Goal: Browse casually: Explore the website without a specific task or goal

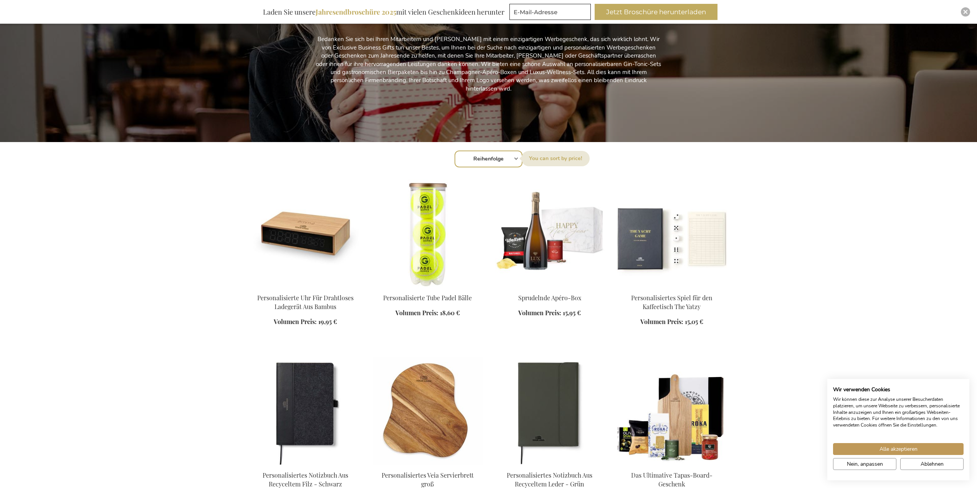
drag, startPoint x: 0, startPoint y: 0, endPoint x: 425, endPoint y: 259, distance: 497.7
click at [425, 259] on img at bounding box center [428, 234] width 110 height 108
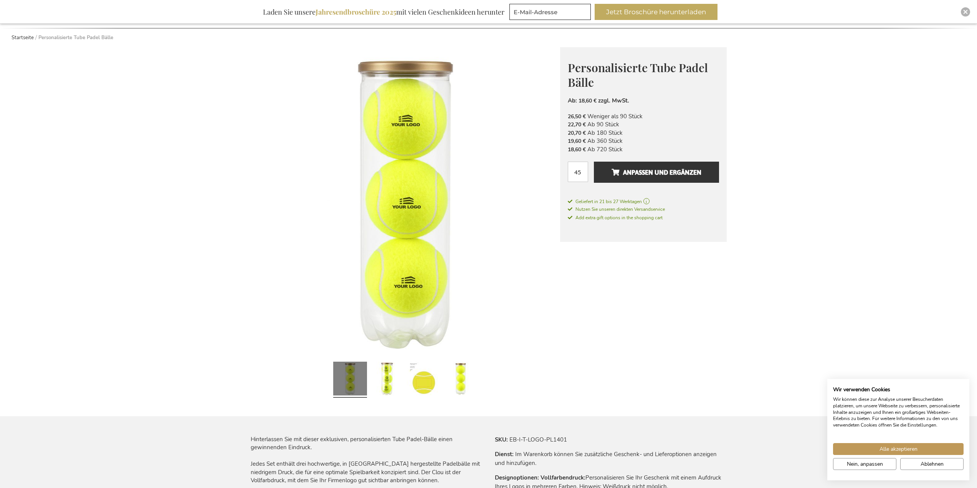
scroll to position [77, 0]
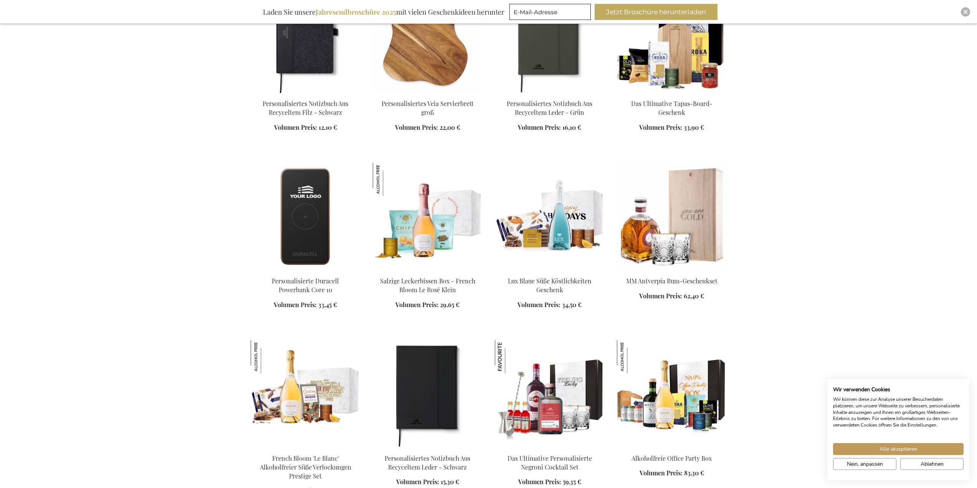
scroll to position [602, 0]
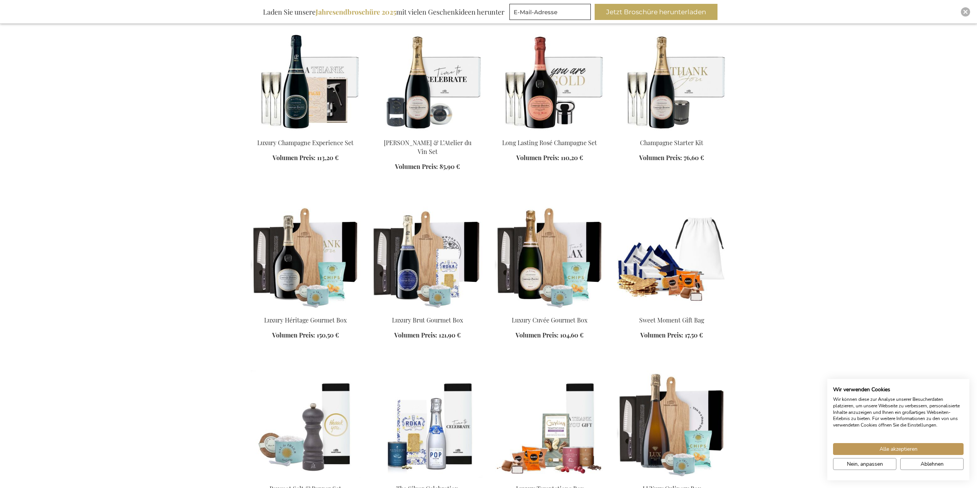
scroll to position [1409, 0]
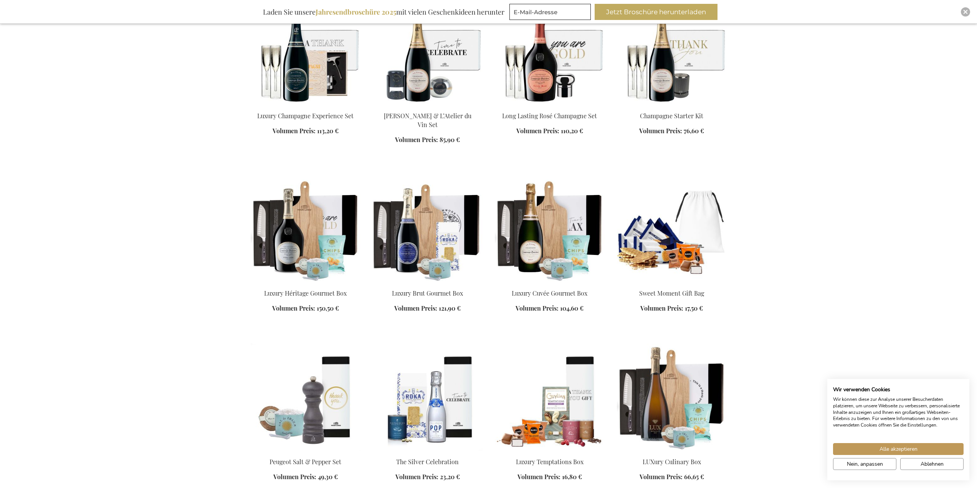
click at [317, 233] on img at bounding box center [306, 229] width 110 height 108
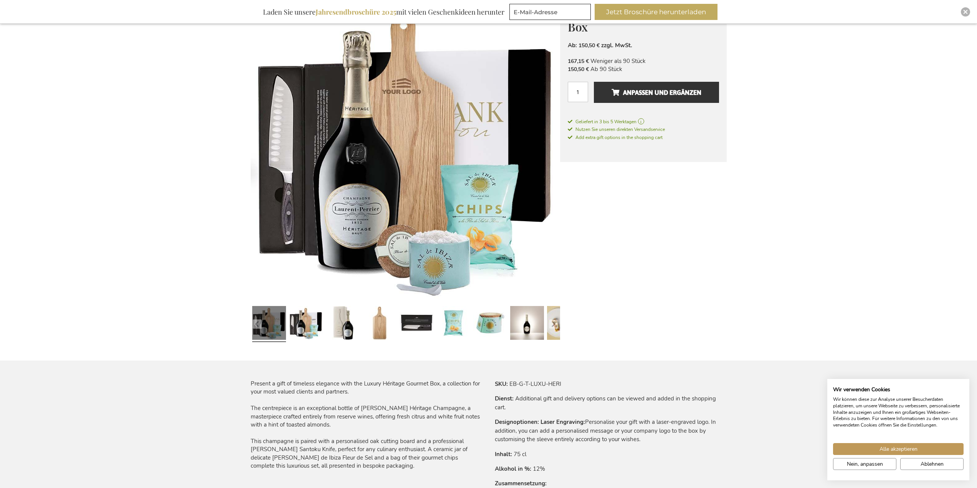
scroll to position [154, 0]
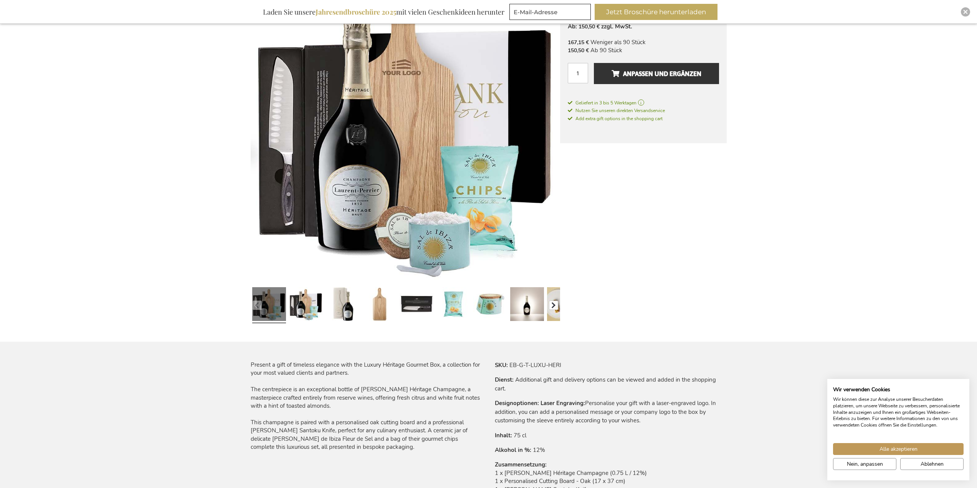
click at [555, 304] on button "button" at bounding box center [553, 305] width 9 height 9
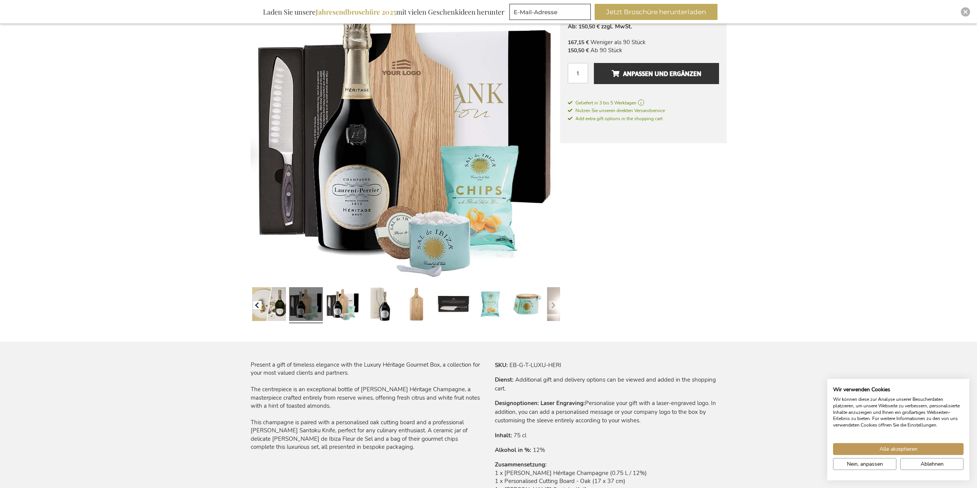
click at [257, 303] on button "button" at bounding box center [257, 305] width 9 height 9
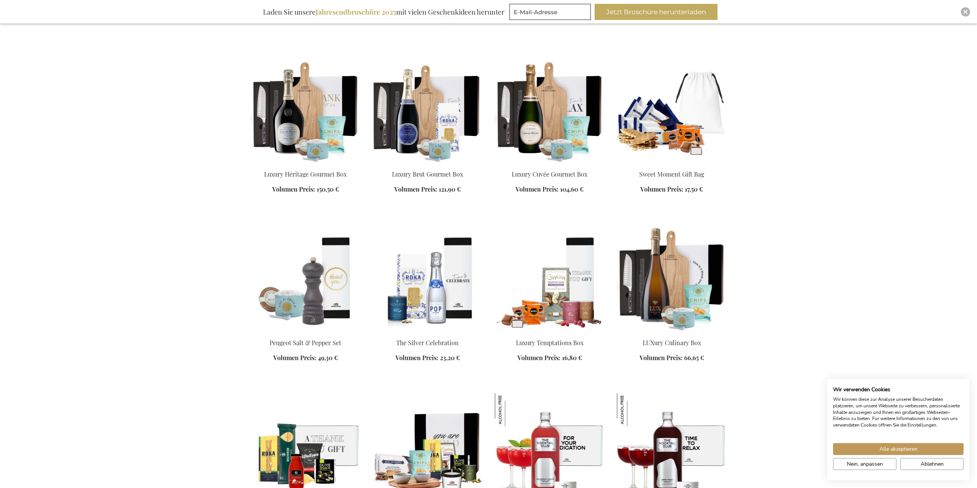
click at [405, 118] on img at bounding box center [428, 110] width 110 height 108
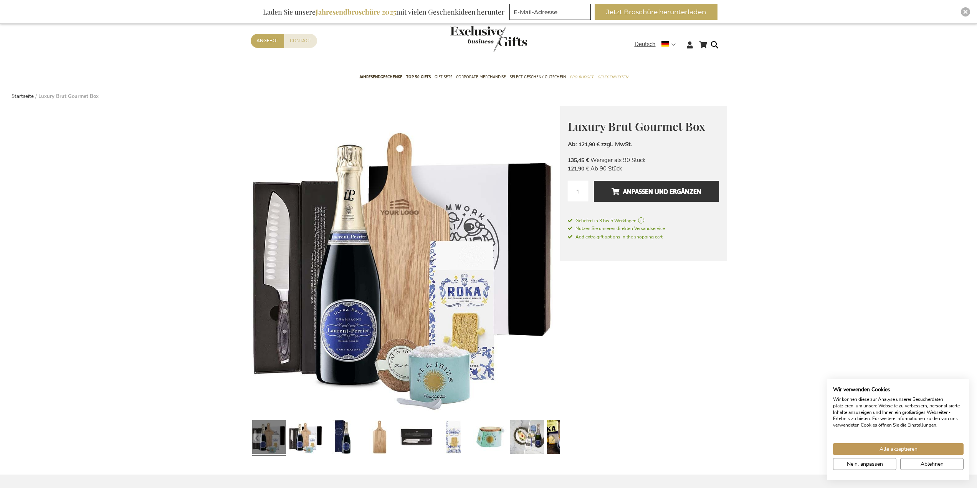
scroll to position [38, 0]
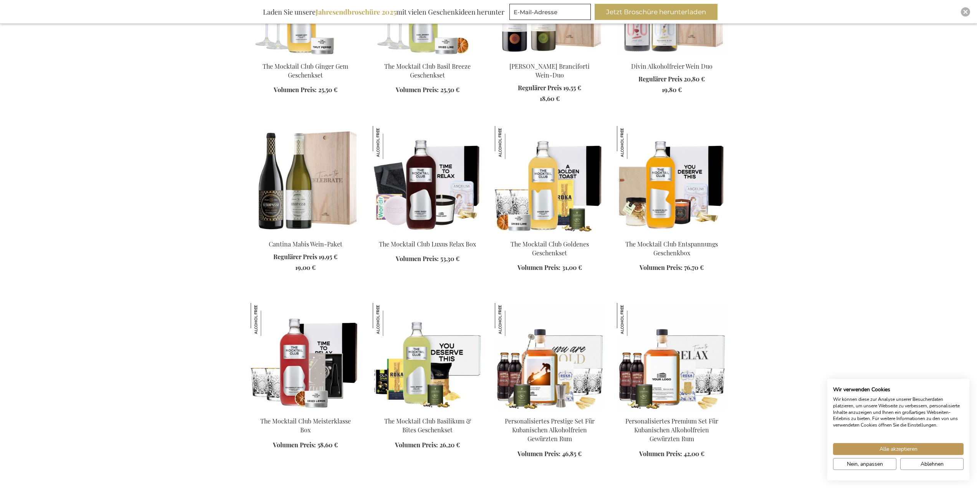
scroll to position [1164, 0]
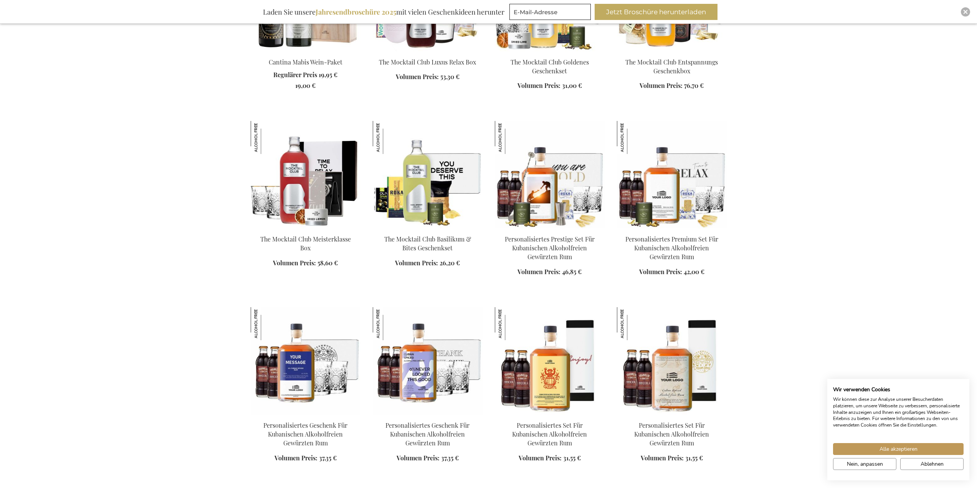
scroll to position [1317, 0]
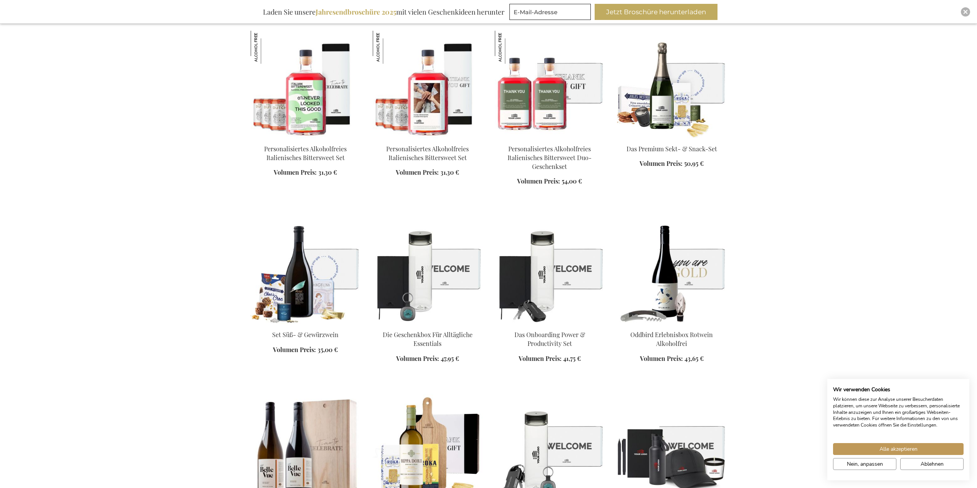
scroll to position [2354, 0]
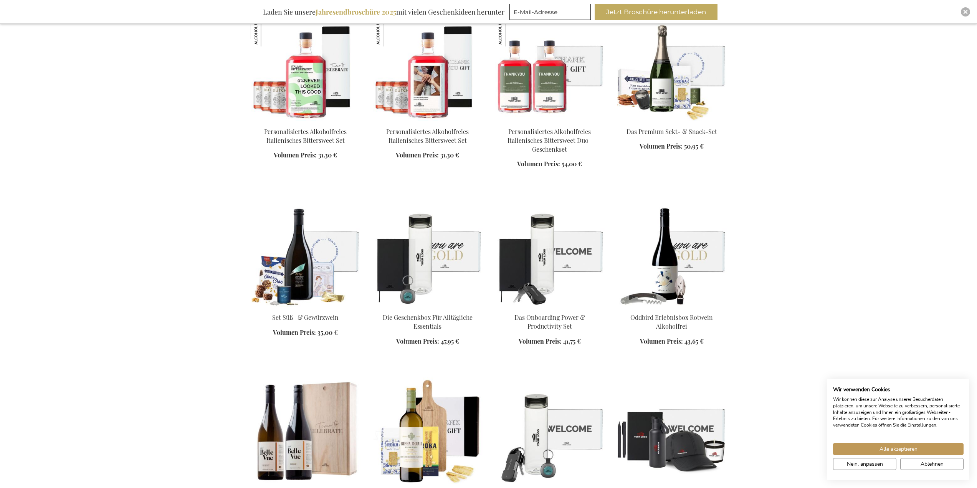
click at [422, 258] on img at bounding box center [428, 253] width 110 height 108
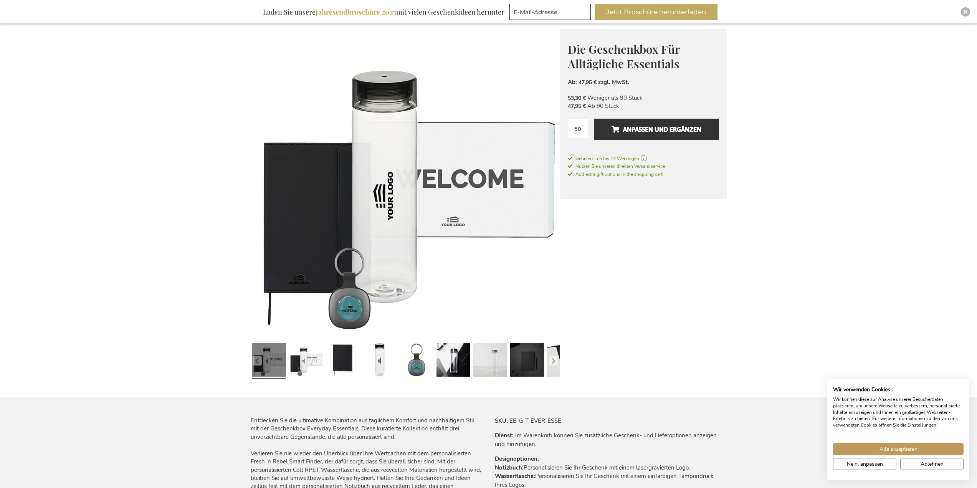
scroll to position [115, 0]
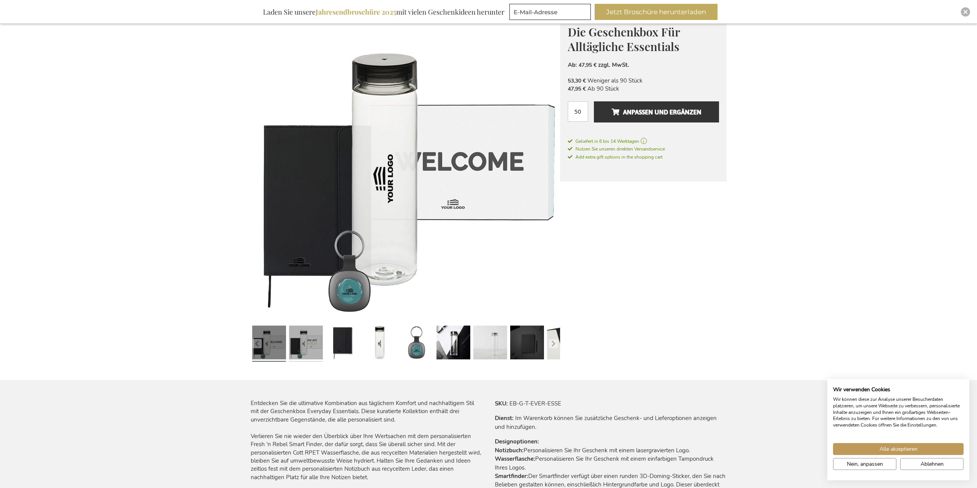
click at [300, 348] on link at bounding box center [306, 344] width 34 height 42
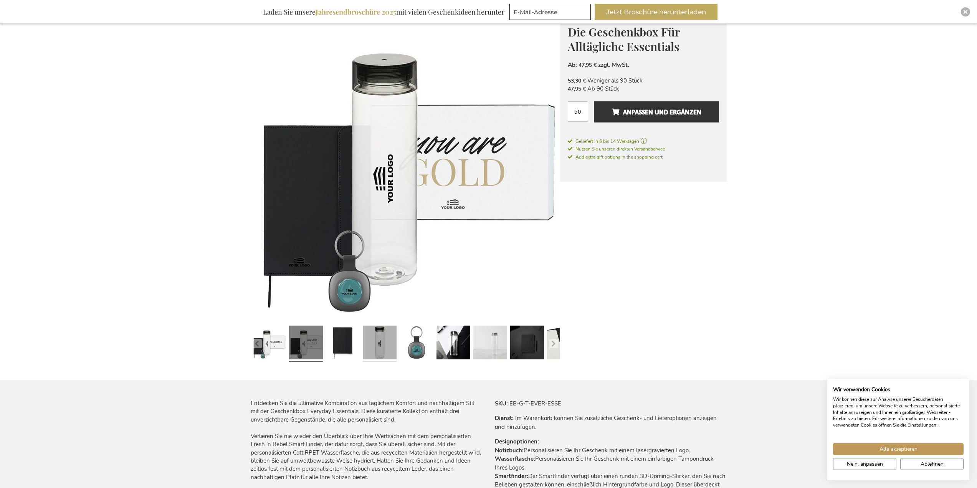
click at [371, 342] on link at bounding box center [380, 344] width 34 height 42
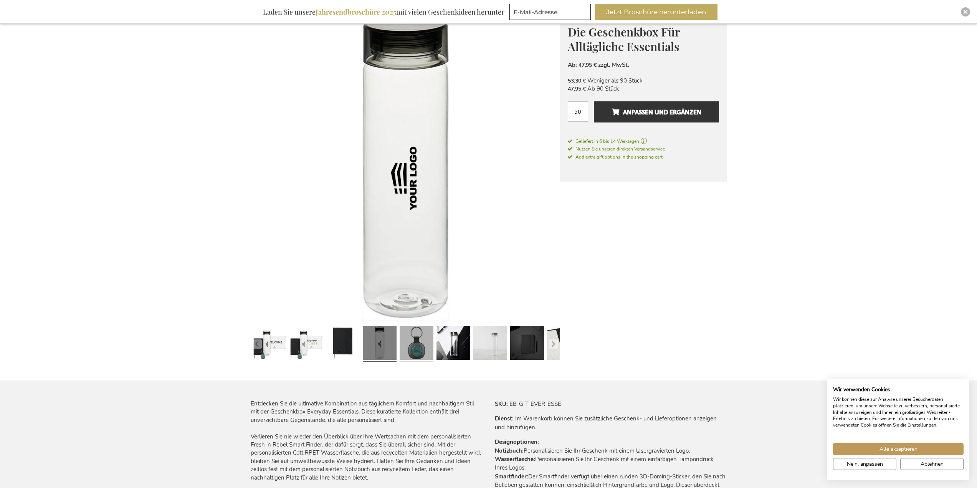
click at [422, 338] on link at bounding box center [417, 344] width 34 height 42
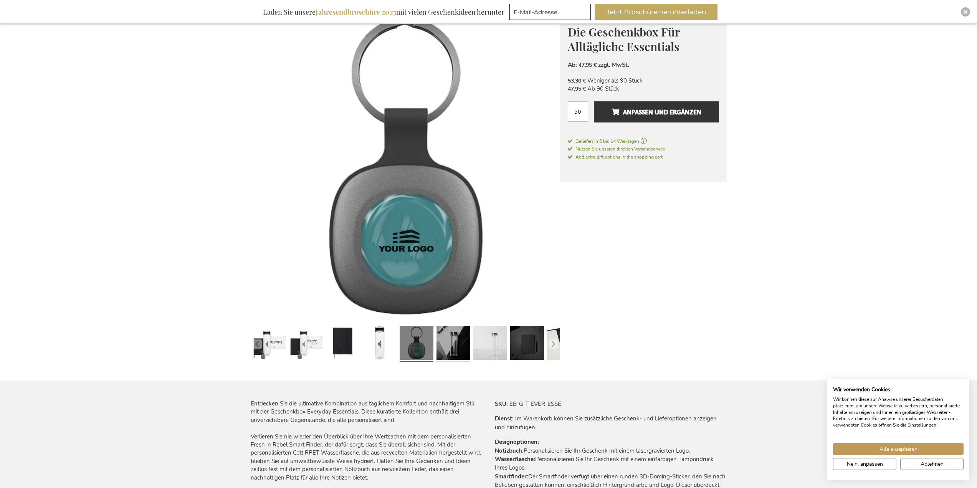
click at [447, 343] on link at bounding box center [454, 344] width 34 height 42
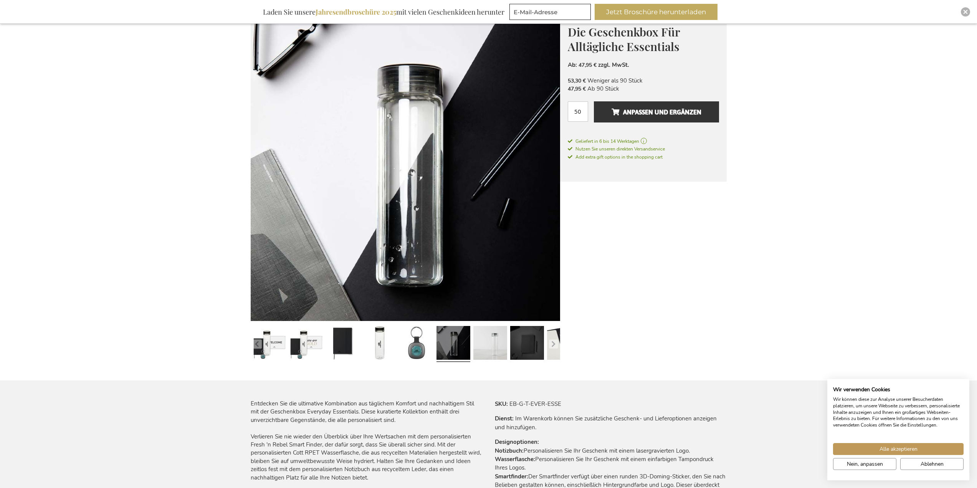
click at [287, 338] on div at bounding box center [269, 344] width 37 height 42
click at [488, 341] on link at bounding box center [490, 344] width 34 height 42
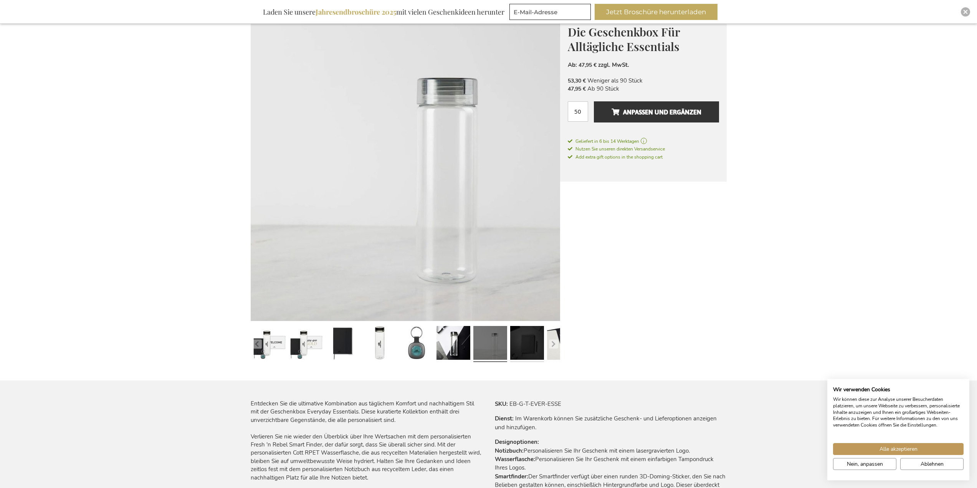
click at [542, 342] on link at bounding box center [527, 344] width 34 height 42
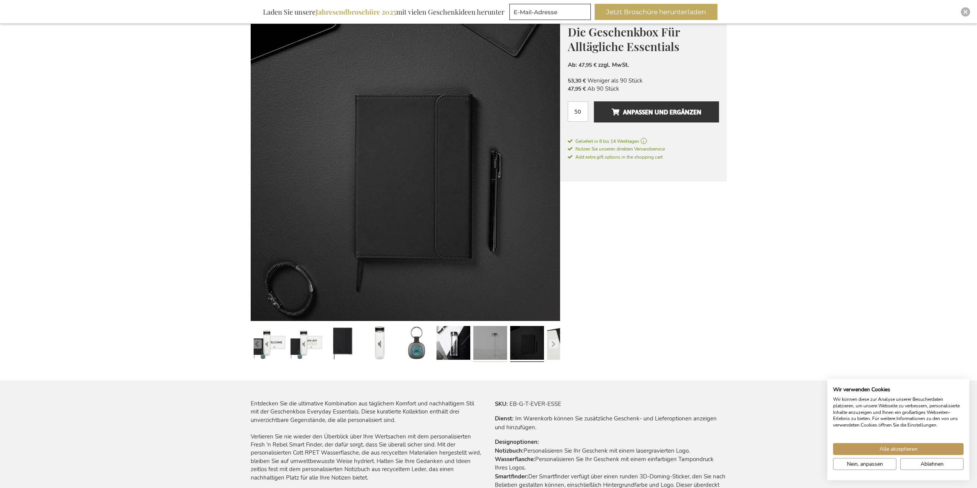
drag, startPoint x: 494, startPoint y: 341, endPoint x: 486, endPoint y: 341, distance: 8.4
click at [494, 341] on link at bounding box center [490, 344] width 34 height 42
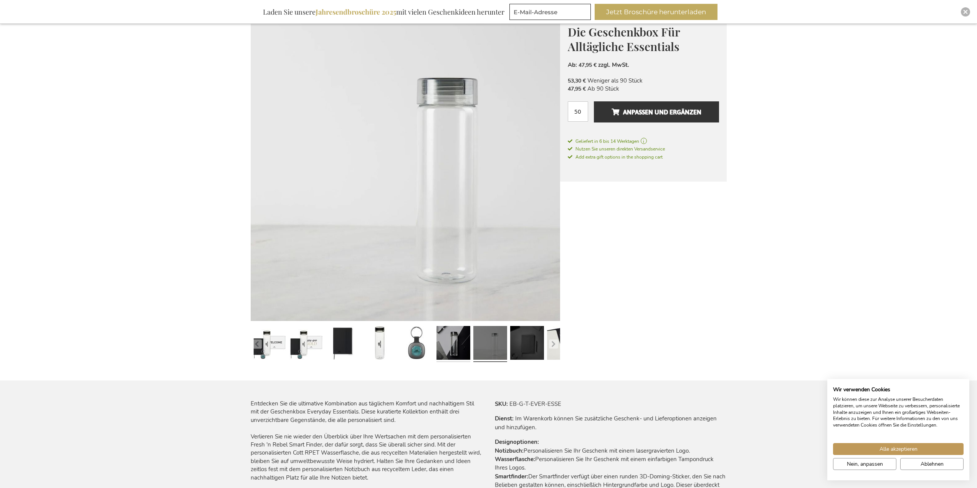
click at [459, 341] on link at bounding box center [454, 344] width 34 height 42
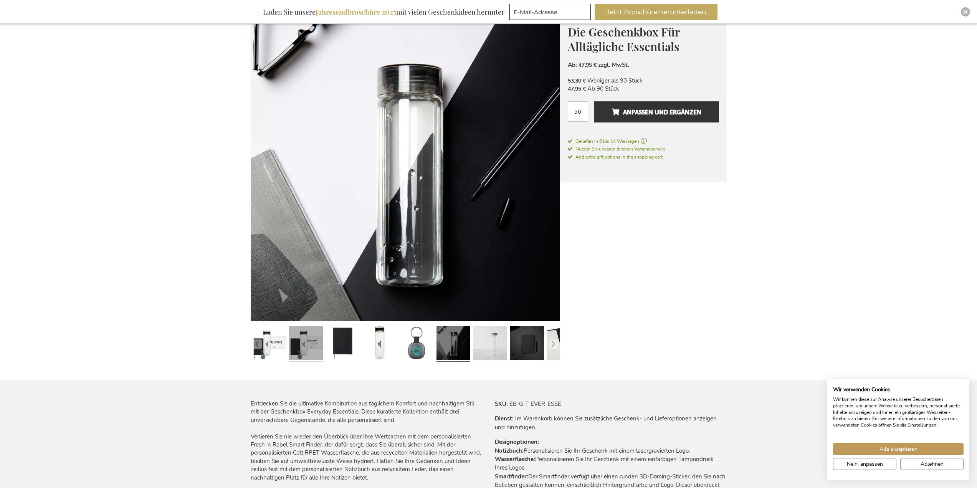
drag, startPoint x: 316, startPoint y: 343, endPoint x: 290, endPoint y: 344, distance: 26.9
click at [315, 343] on link at bounding box center [306, 344] width 34 height 42
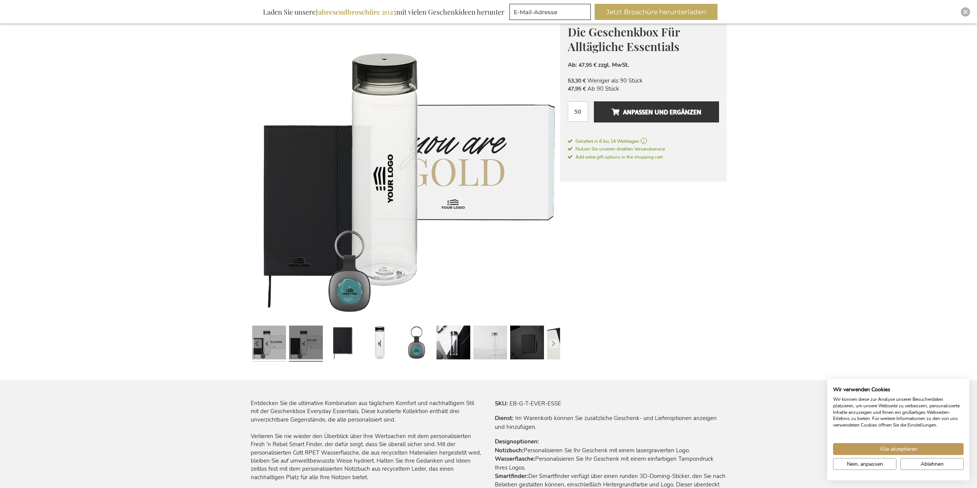
click at [265, 344] on link at bounding box center [269, 344] width 34 height 42
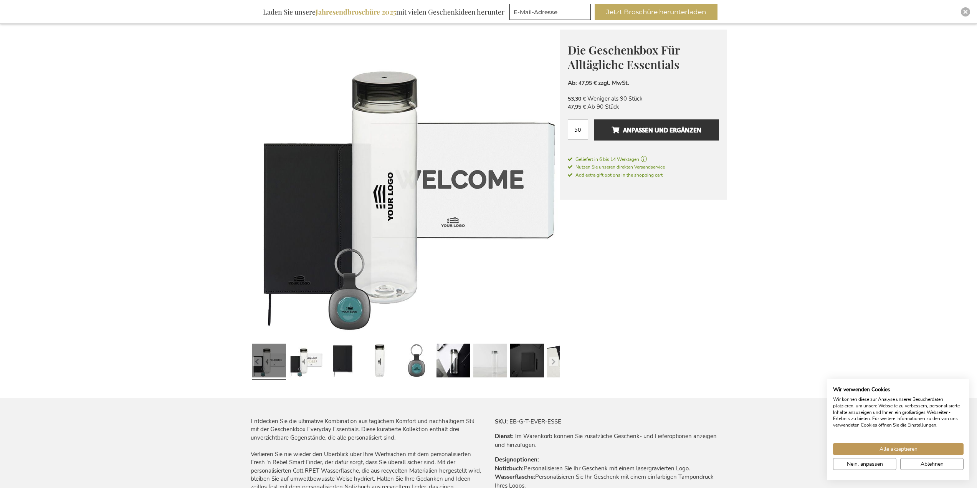
scroll to position [0, 0]
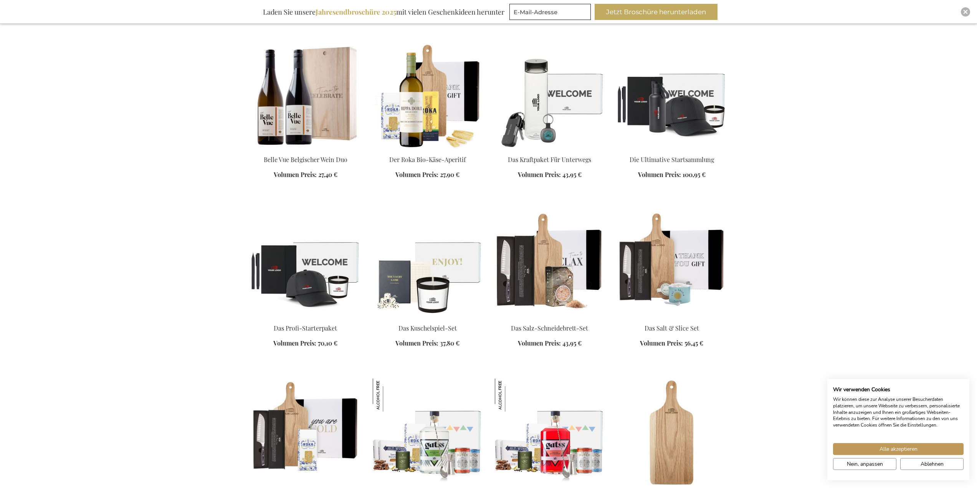
scroll to position [641, 0]
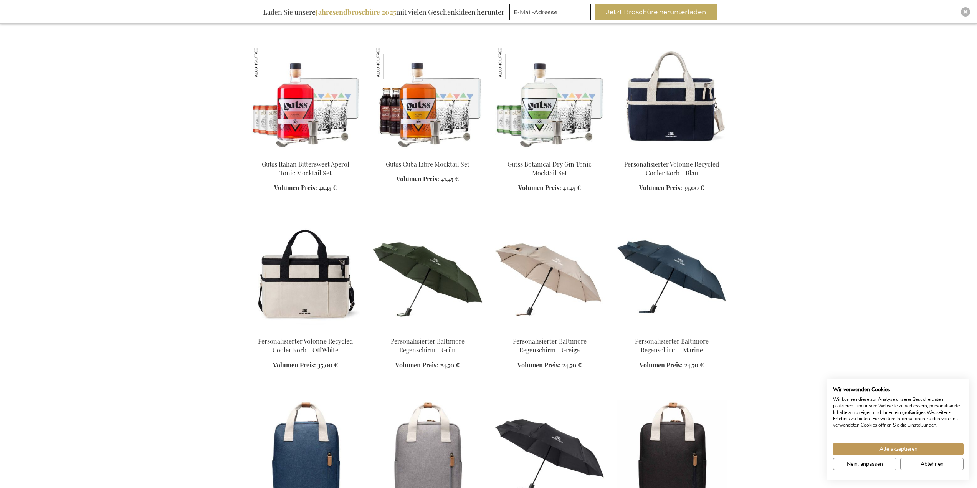
scroll to position [1217, 0]
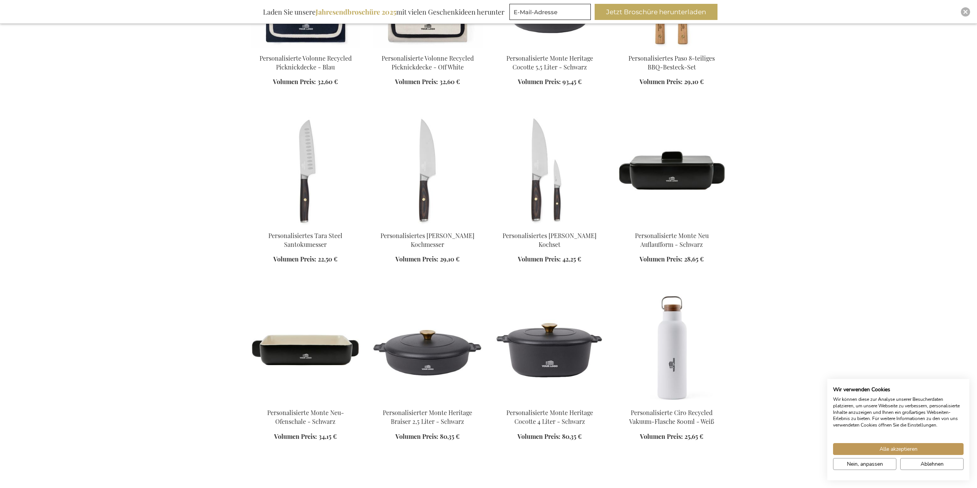
scroll to position [2215, 0]
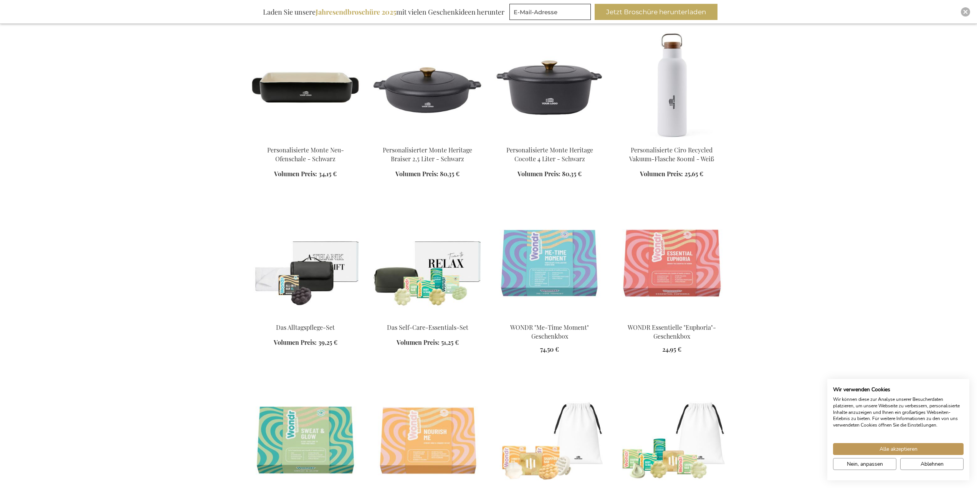
scroll to position [2484, 0]
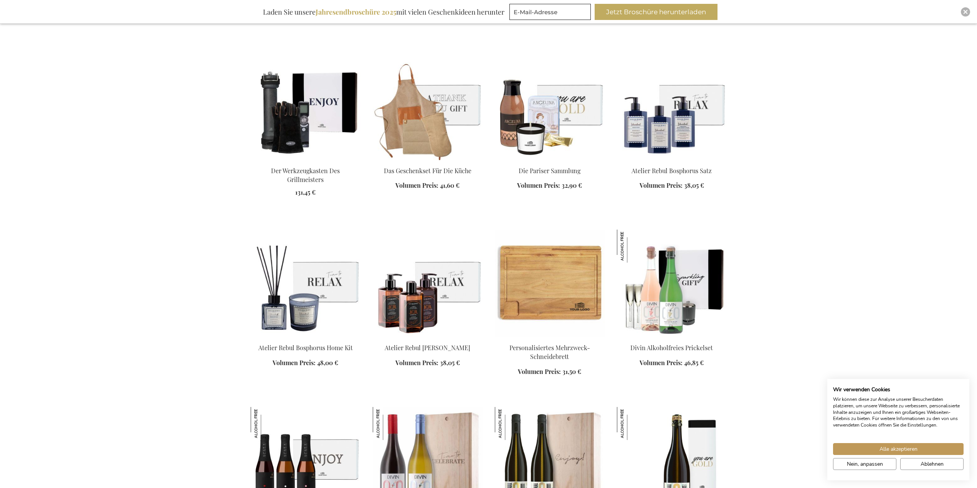
scroll to position [3444, 0]
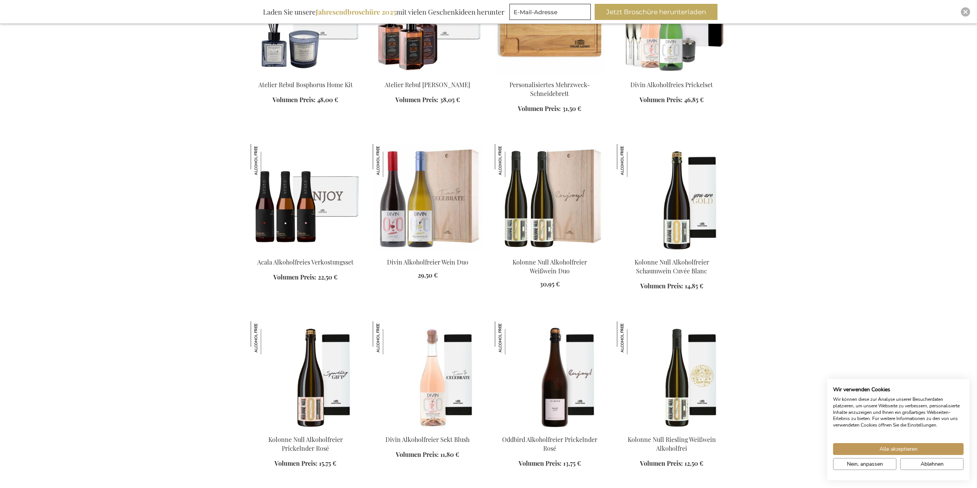
scroll to position [3636, 0]
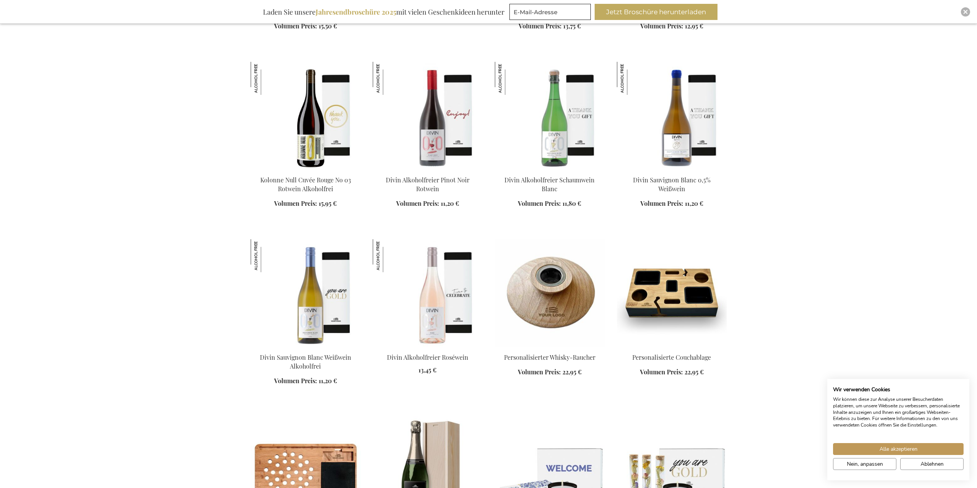
scroll to position [4365, 0]
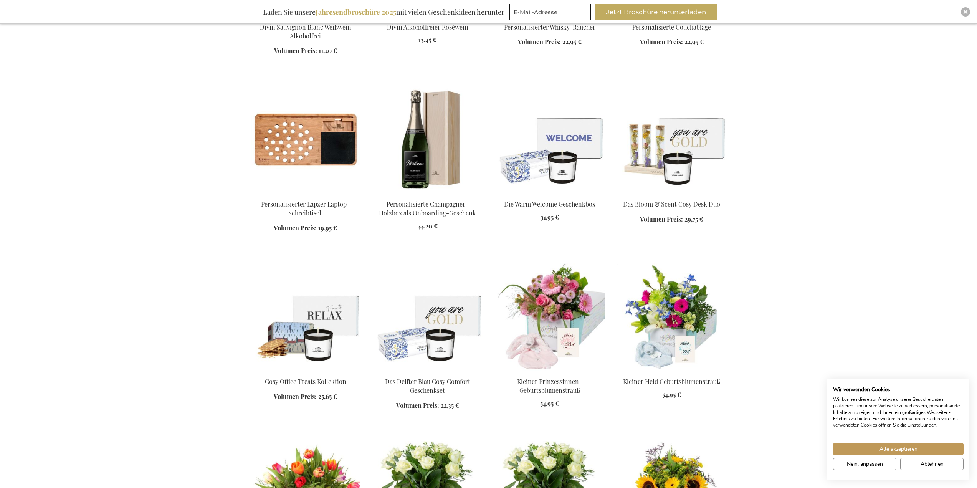
scroll to position [4634, 0]
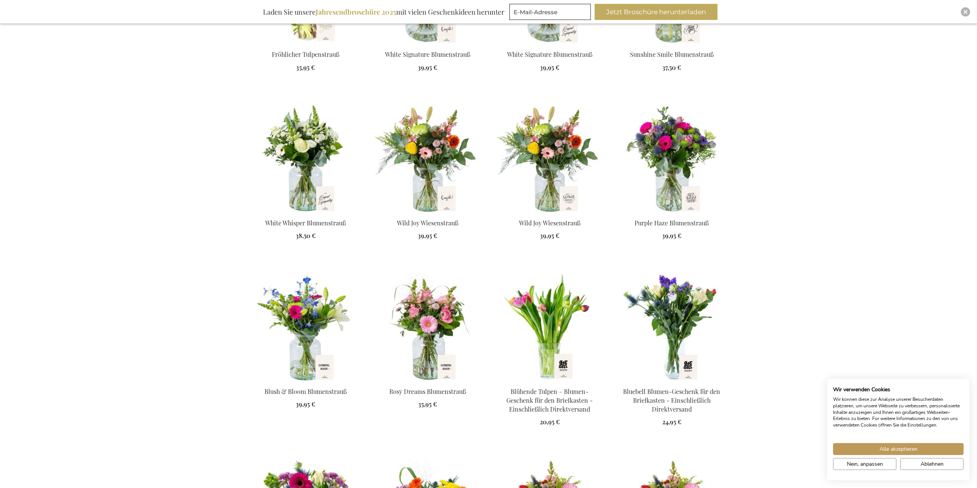
scroll to position [5095, 0]
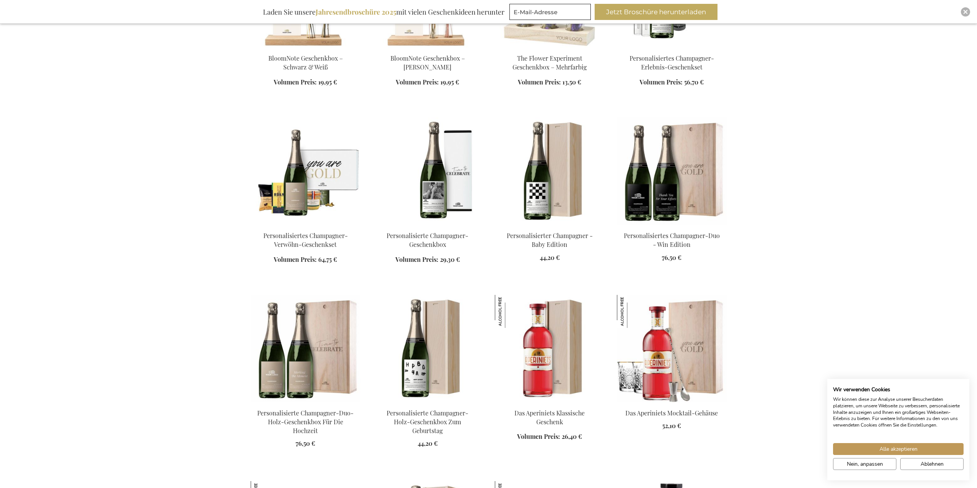
scroll to position [5940, 0]
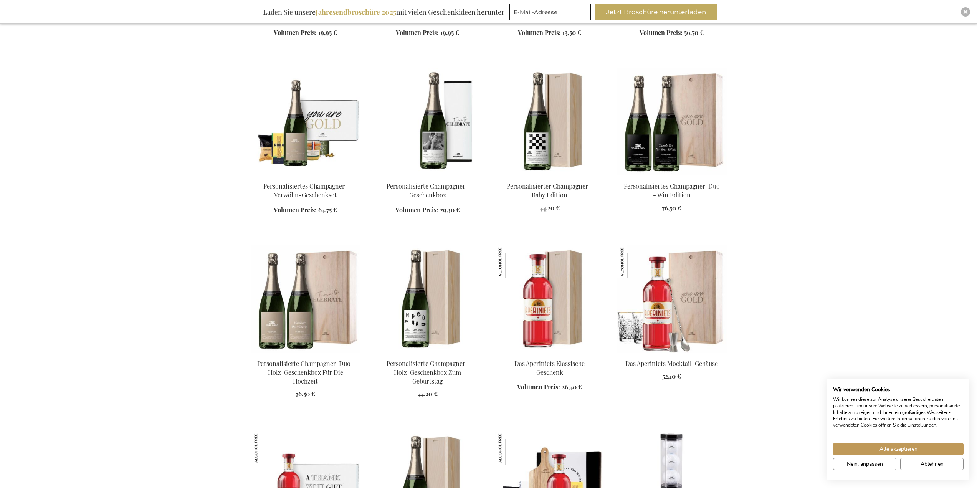
scroll to position [5978, 0]
click at [324, 122] on img at bounding box center [306, 123] width 110 height 108
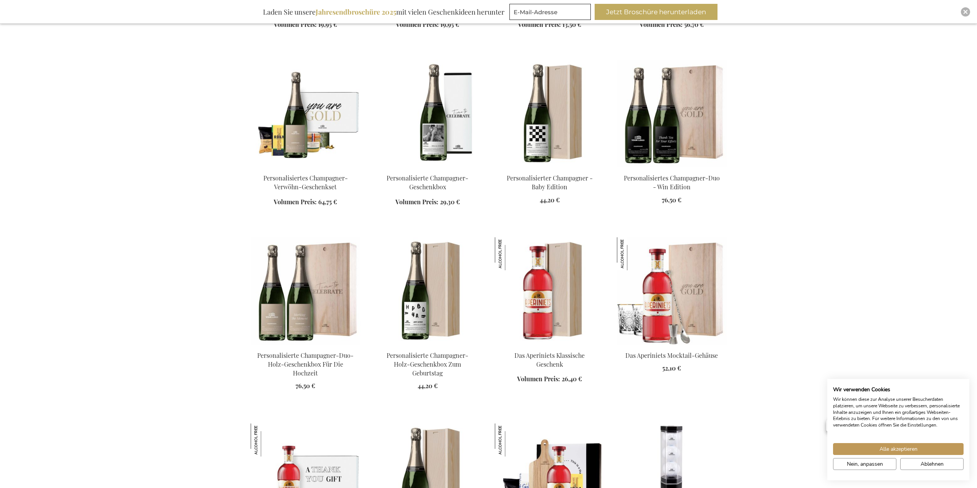
scroll to position [688, 0]
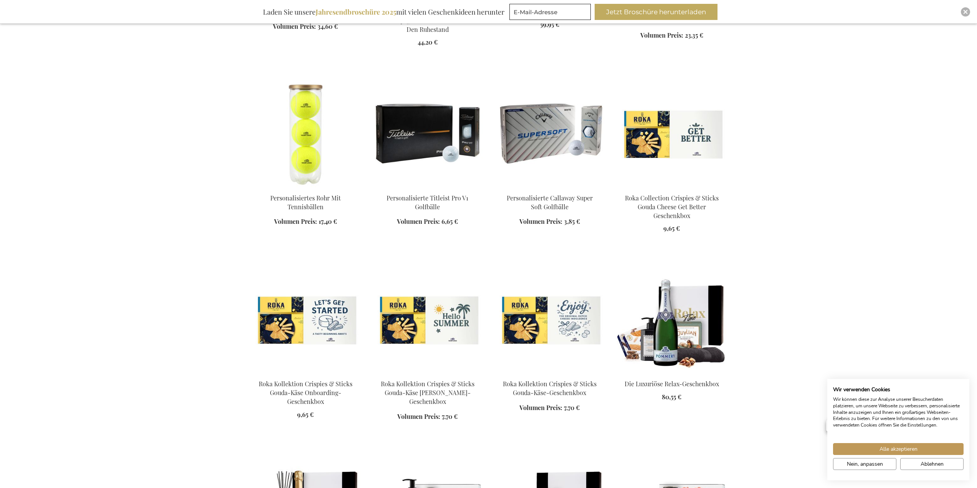
scroll to position [1264, 0]
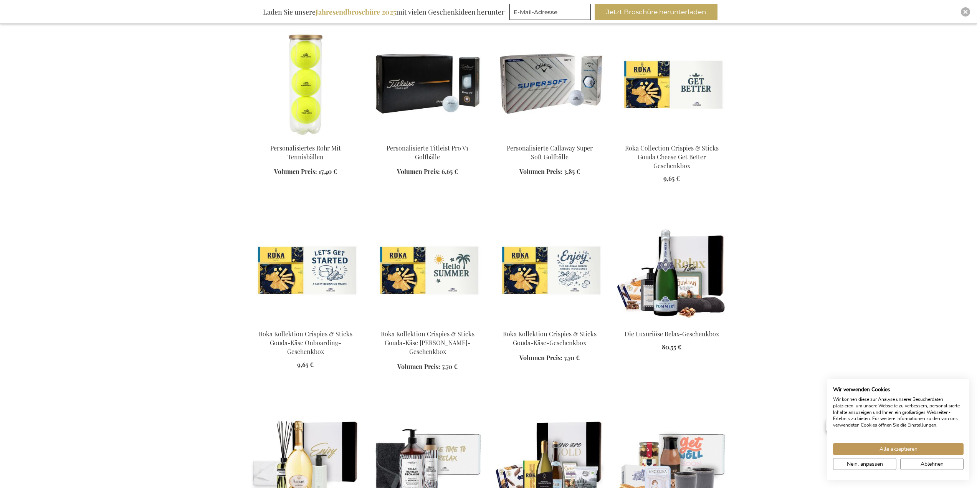
click at [394, 80] on img at bounding box center [428, 84] width 110 height 108
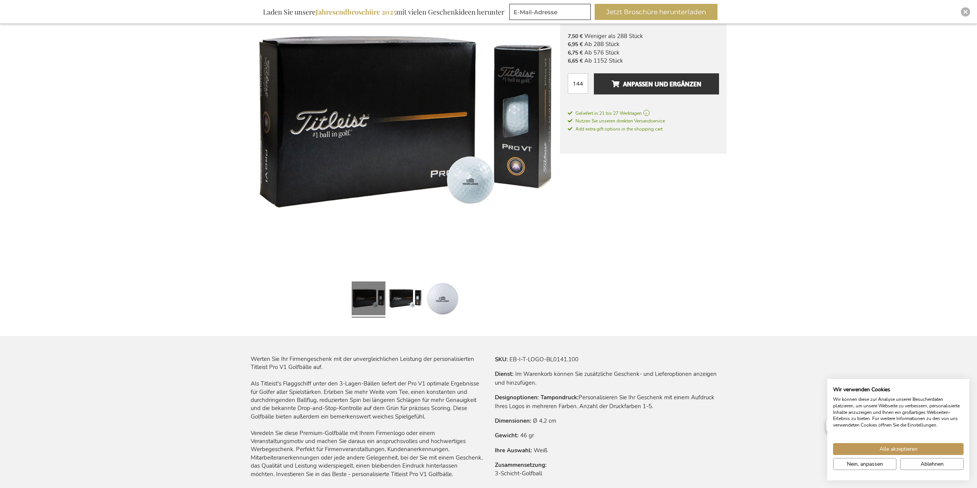
scroll to position [192, 0]
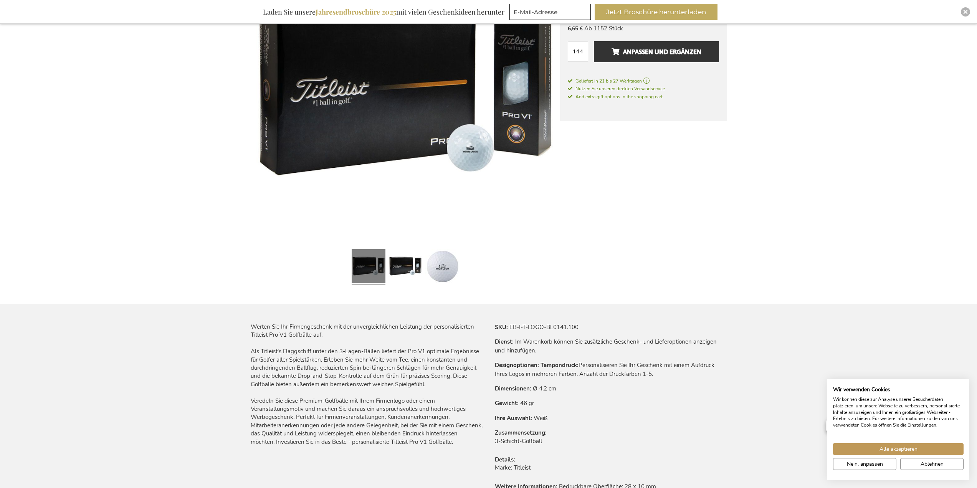
drag, startPoint x: 408, startPoint y: 270, endPoint x: 422, endPoint y: 267, distance: 14.5
click at [408, 269] on link at bounding box center [406, 267] width 34 height 42
drag, startPoint x: 463, startPoint y: 271, endPoint x: 453, endPoint y: 271, distance: 10.4
click at [460, 271] on div at bounding box center [406, 267] width 310 height 42
click at [449, 270] on link at bounding box center [442, 267] width 34 height 42
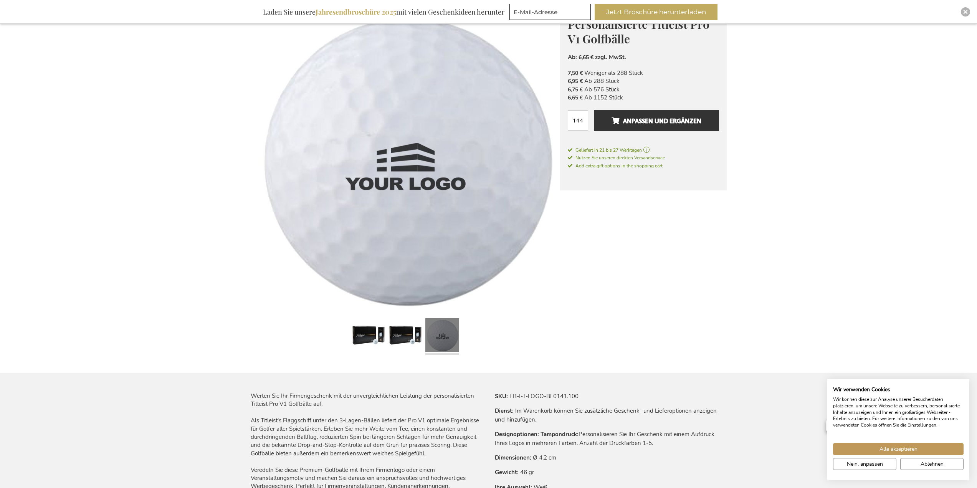
scroll to position [115, 0]
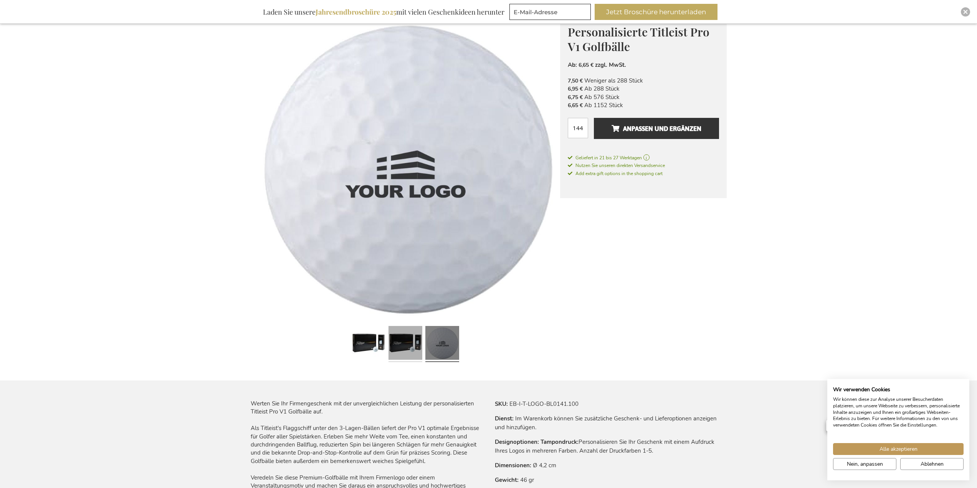
click at [400, 349] on link at bounding box center [406, 344] width 34 height 42
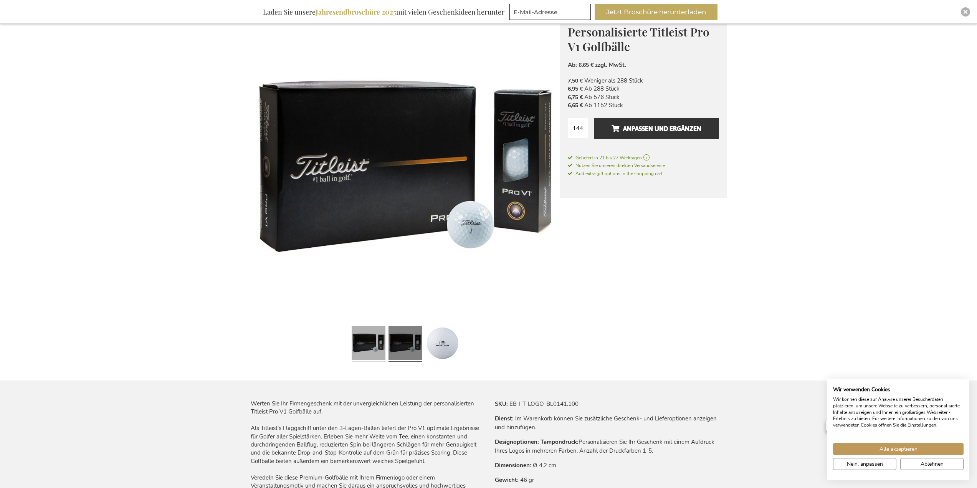
click at [368, 347] on link at bounding box center [369, 344] width 34 height 42
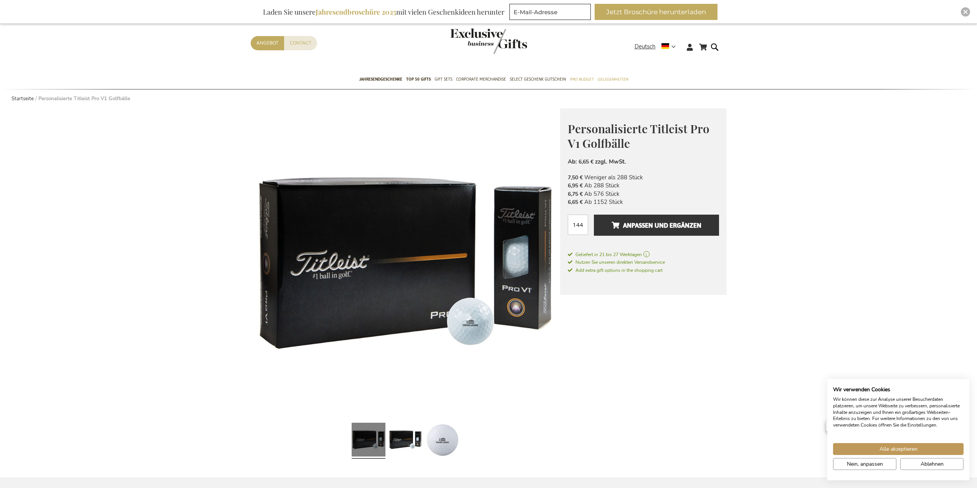
scroll to position [0, 0]
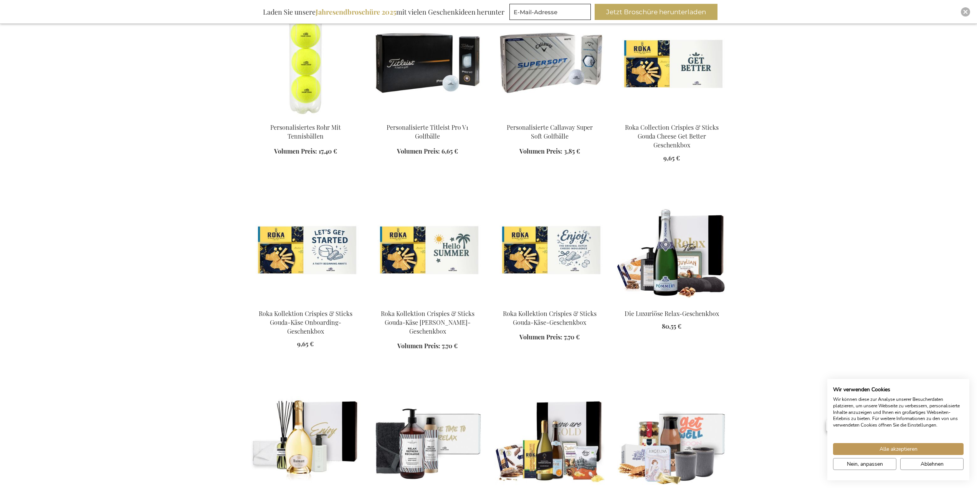
scroll to position [859, 0]
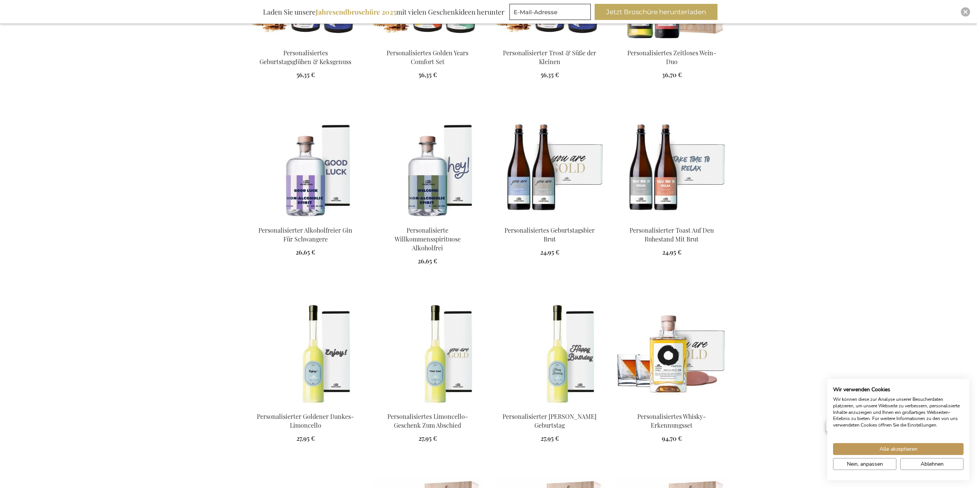
scroll to position [1551, 0]
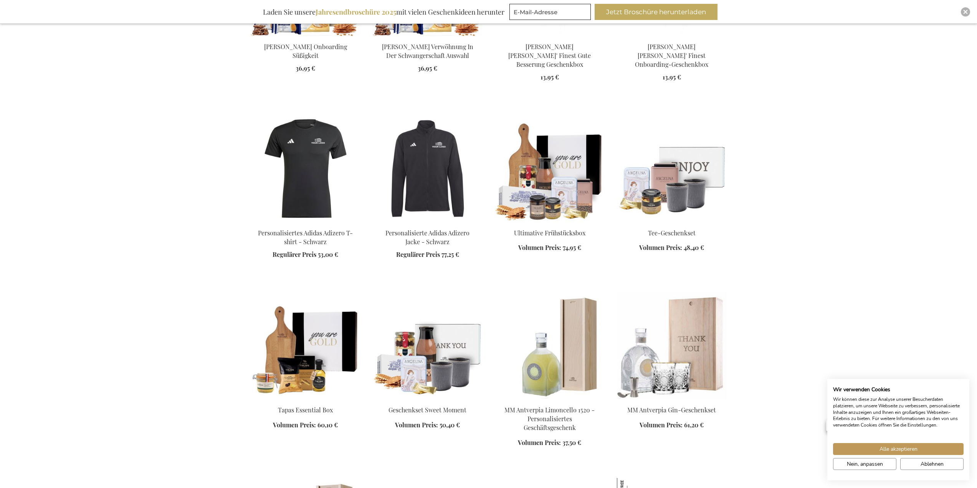
scroll to position [2280, 0]
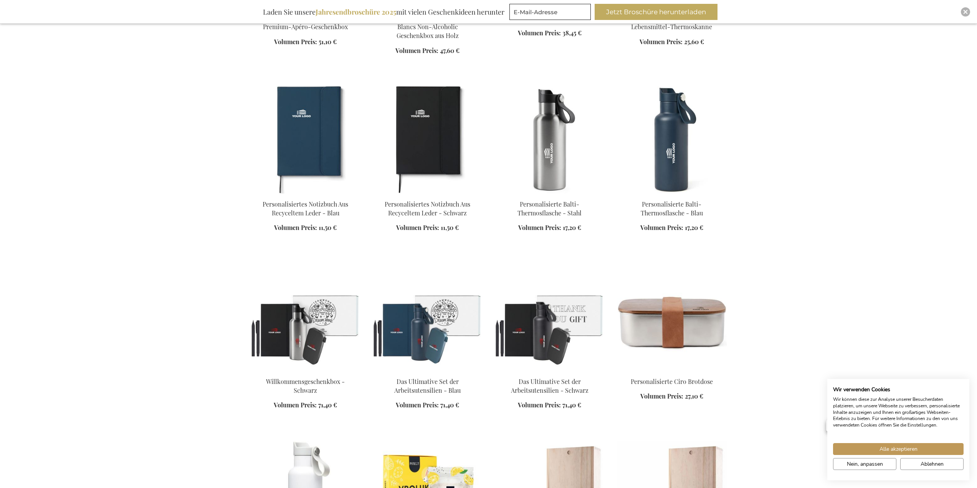
scroll to position [3087, 0]
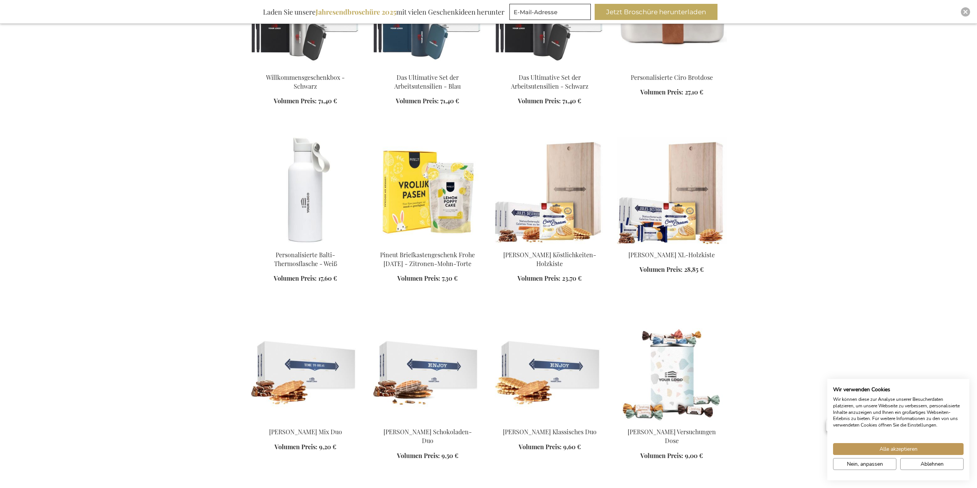
scroll to position [3355, 0]
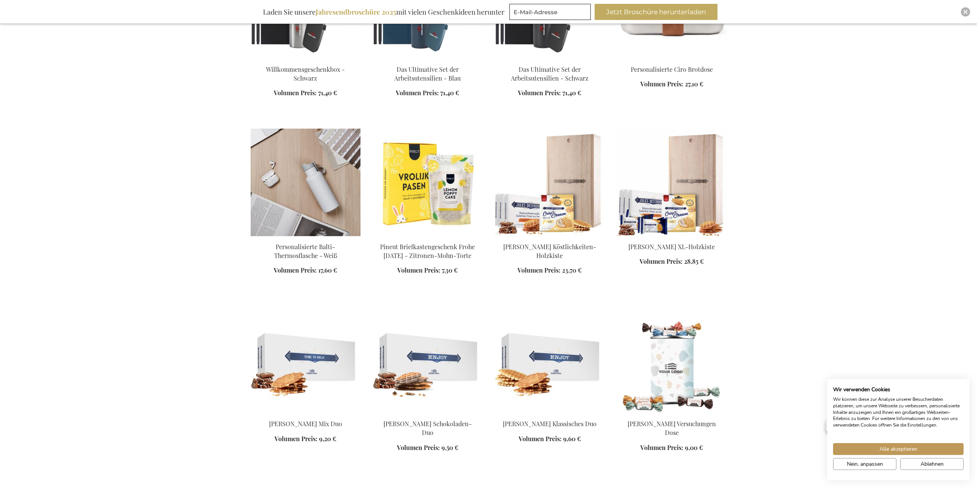
click at [315, 169] on img at bounding box center [306, 183] width 110 height 108
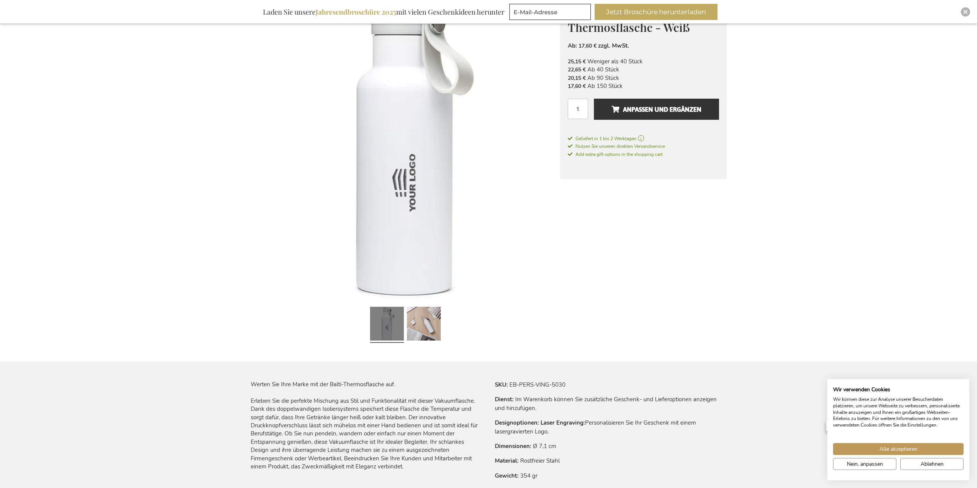
scroll to position [154, 0]
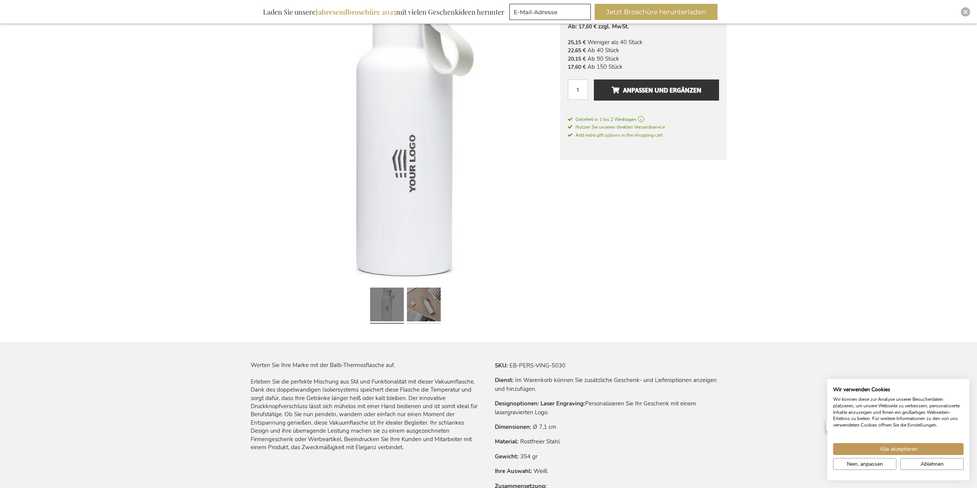
click at [426, 306] on link at bounding box center [424, 306] width 34 height 42
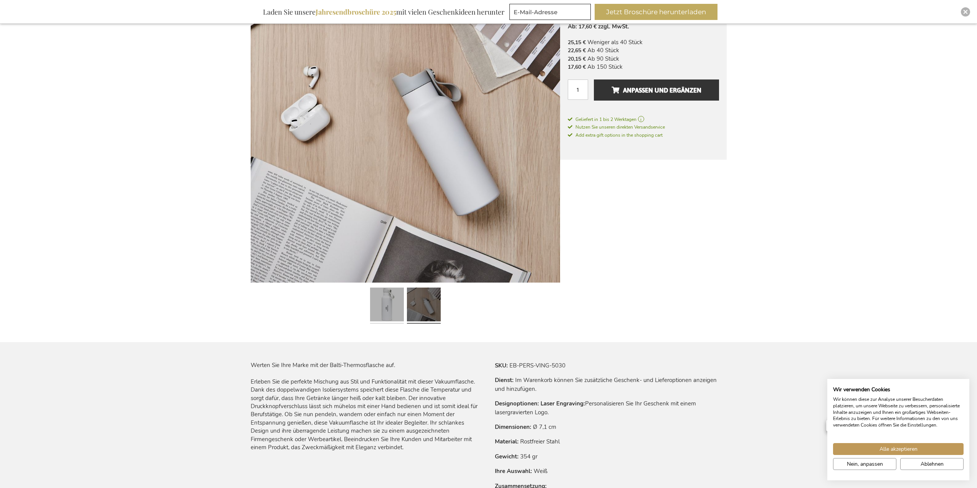
click at [393, 305] on link at bounding box center [387, 306] width 34 height 42
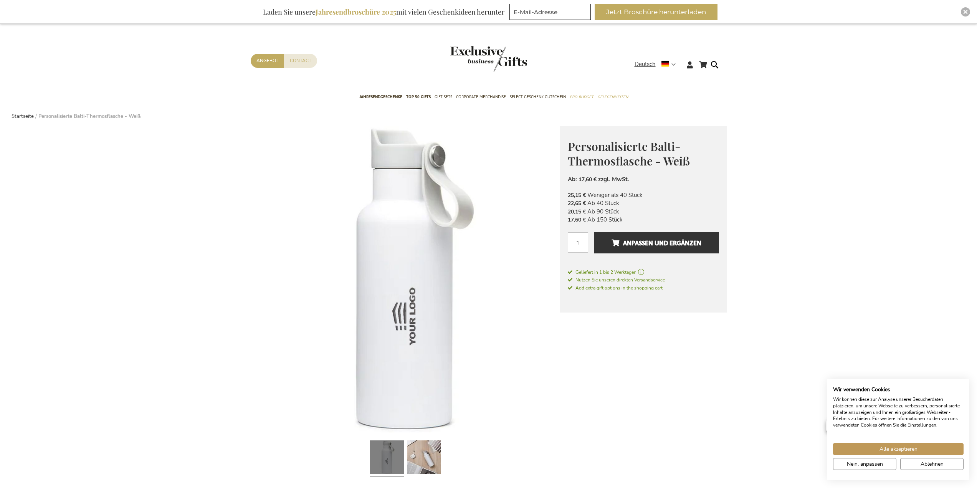
scroll to position [0, 0]
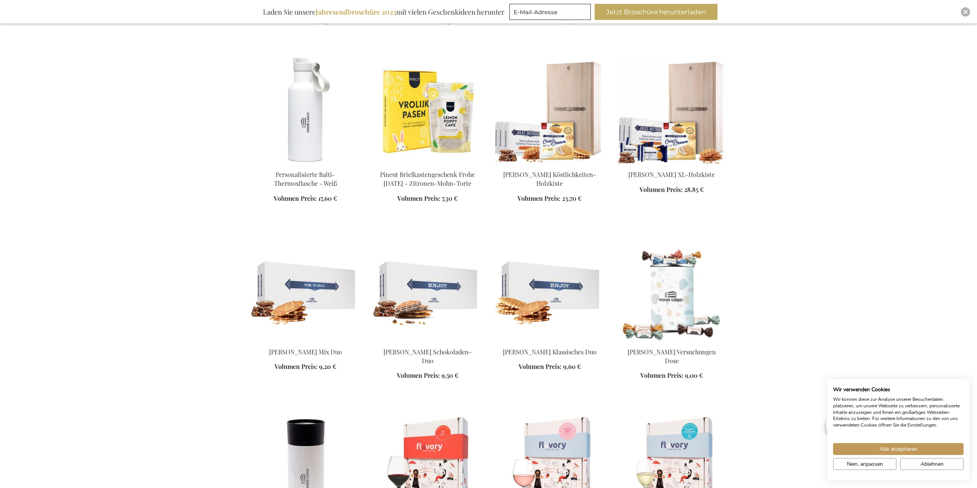
scroll to position [688, 0]
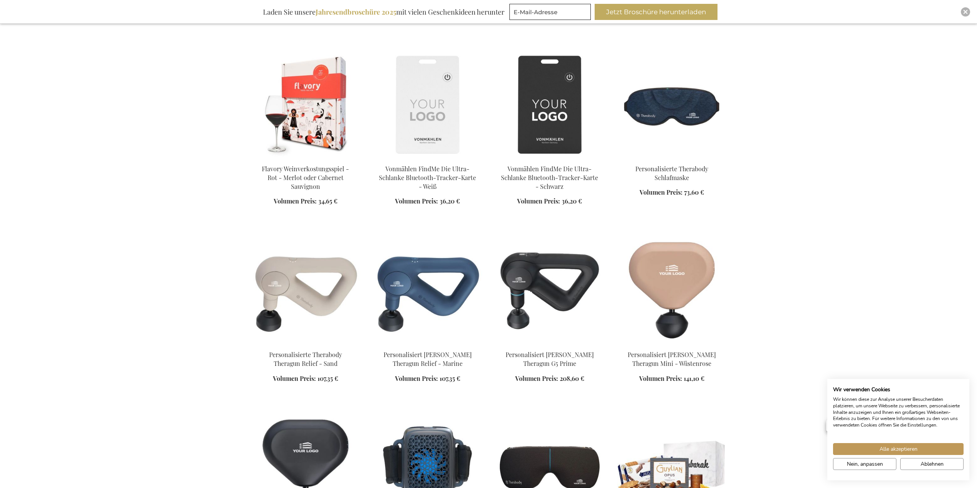
scroll to position [1379, 0]
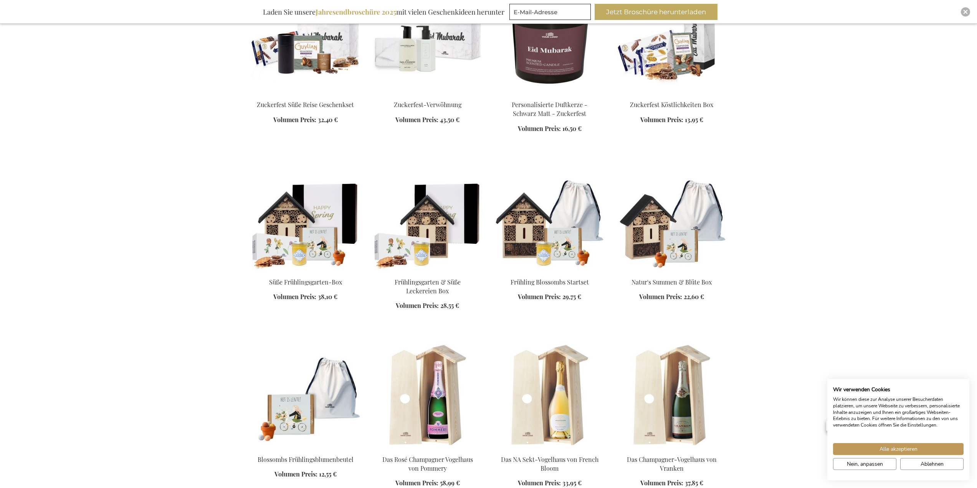
scroll to position [1994, 0]
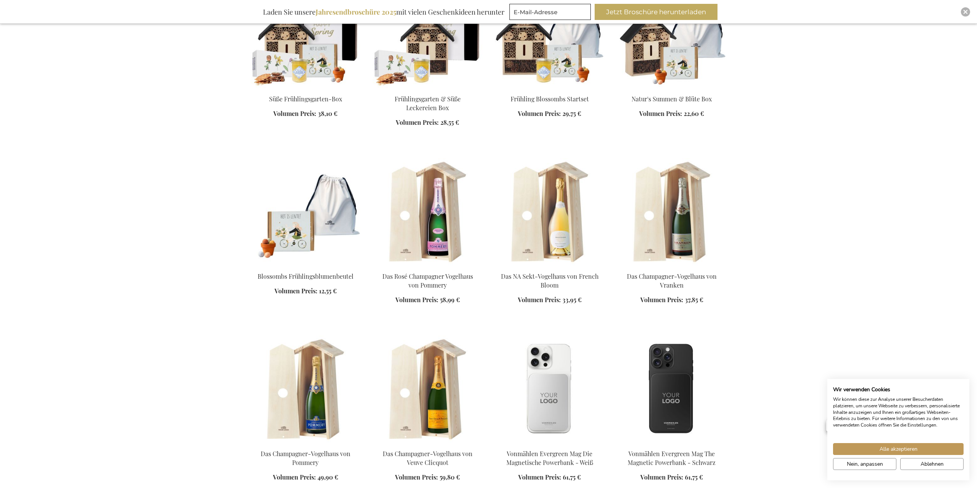
scroll to position [2109, 0]
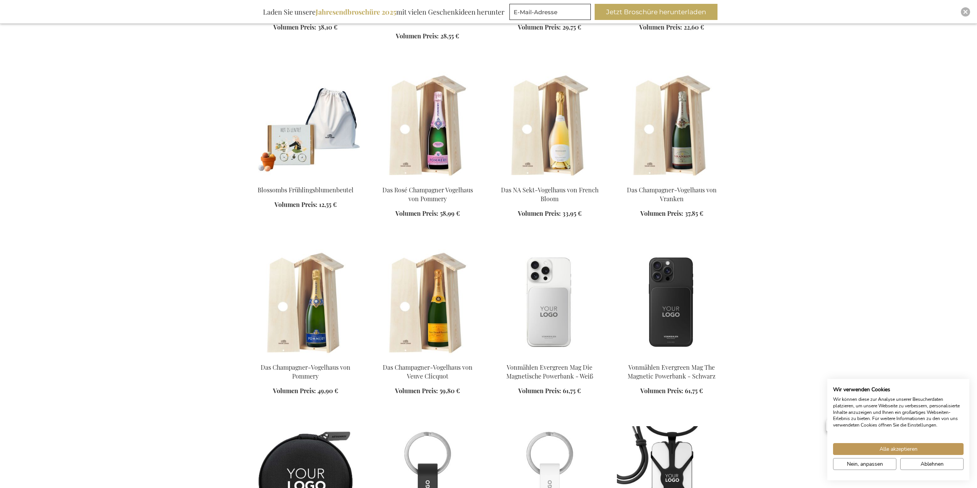
click at [445, 318] on img at bounding box center [428, 303] width 110 height 108
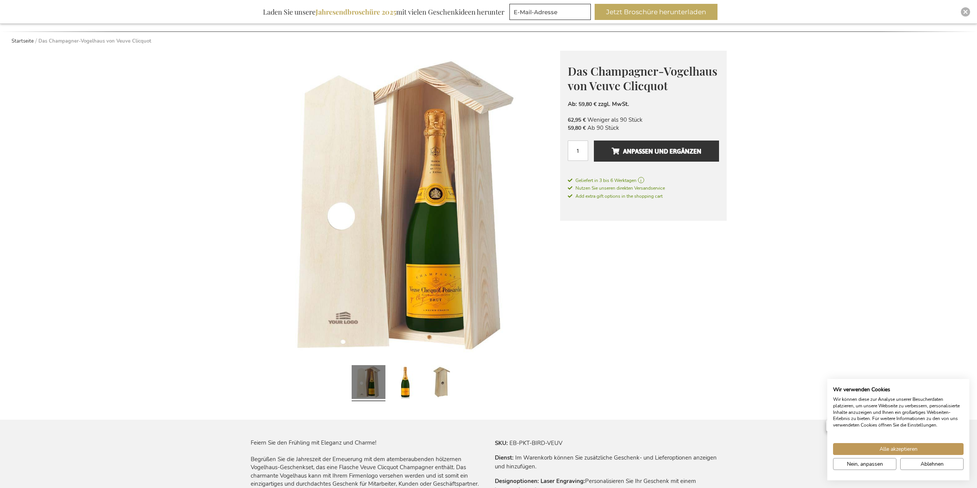
scroll to position [77, 0]
drag, startPoint x: 400, startPoint y: 380, endPoint x: 424, endPoint y: 378, distance: 24.6
click at [401, 380] on link at bounding box center [406, 382] width 34 height 42
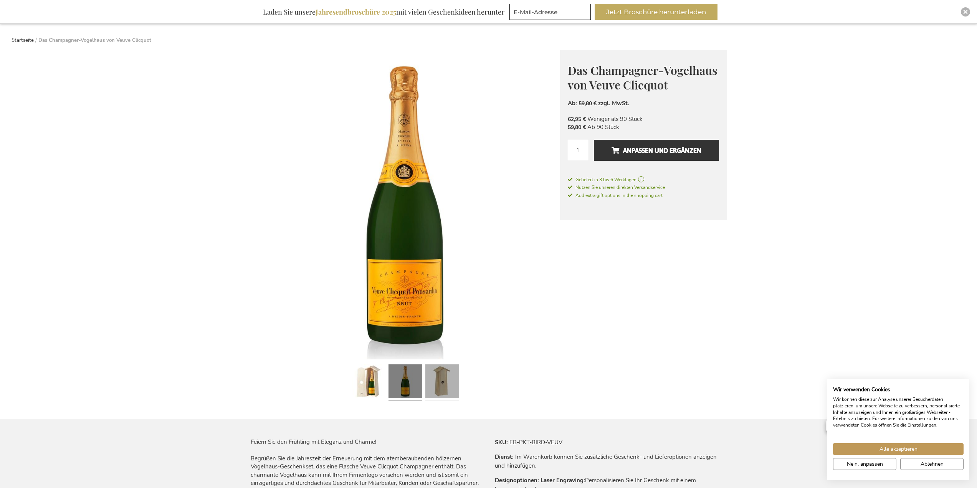
click at [447, 377] on link at bounding box center [442, 382] width 34 height 42
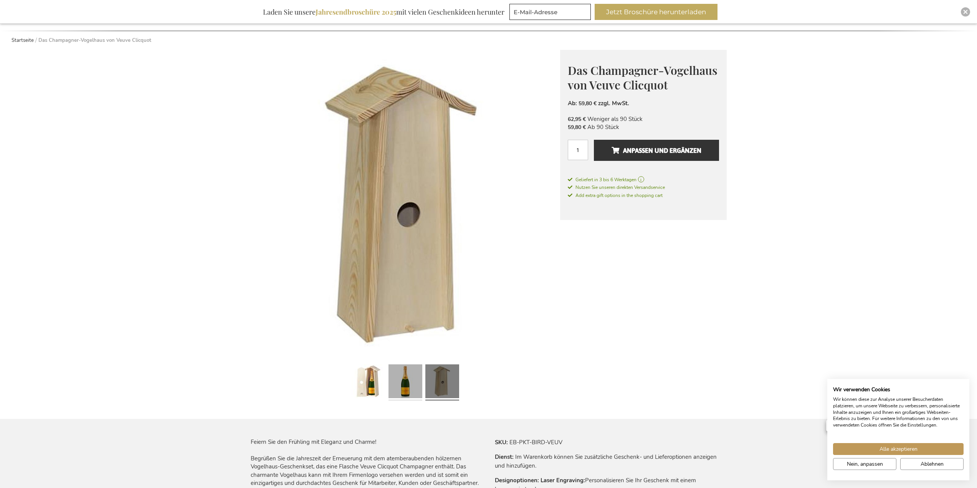
click at [404, 385] on link at bounding box center [406, 382] width 34 height 42
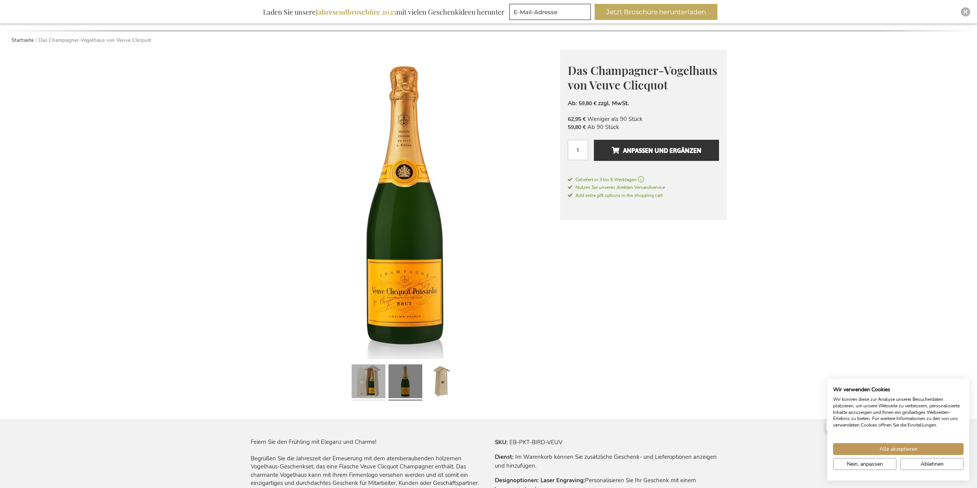
click at [374, 382] on link at bounding box center [369, 382] width 34 height 42
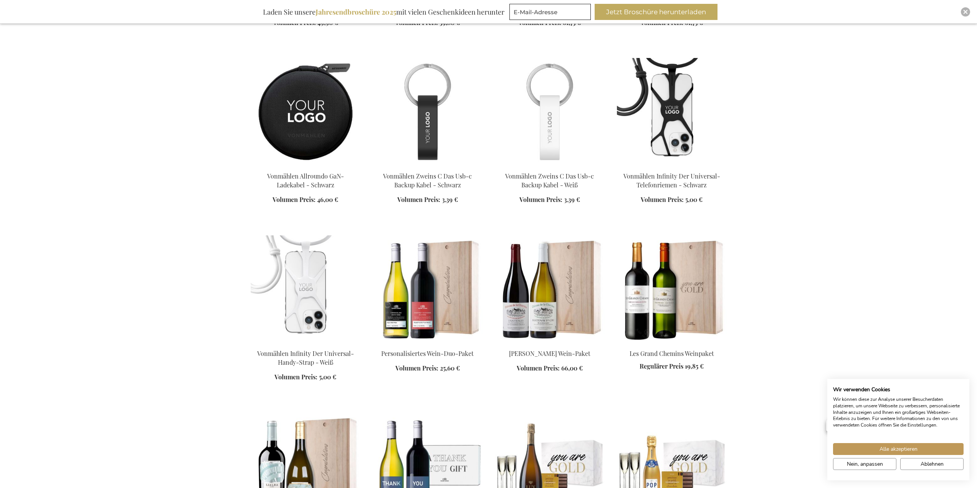
scroll to position [880, 0]
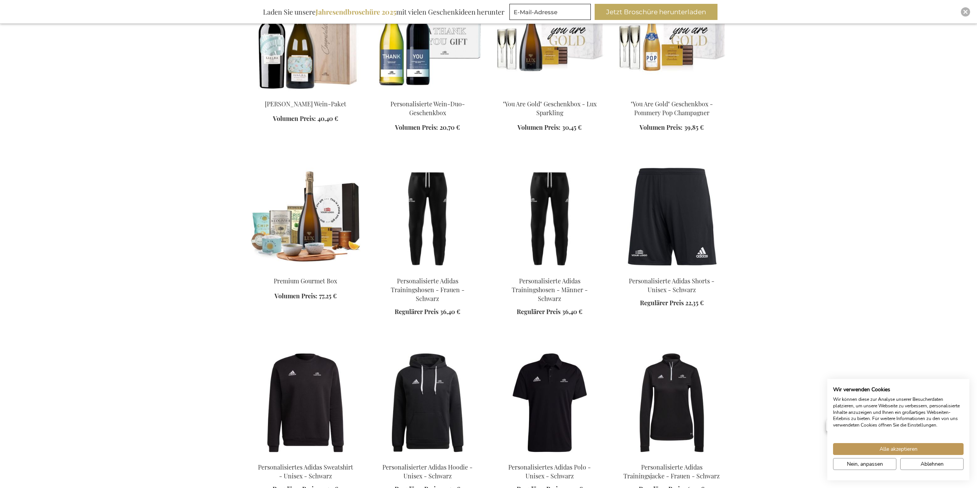
scroll to position [1418, 0]
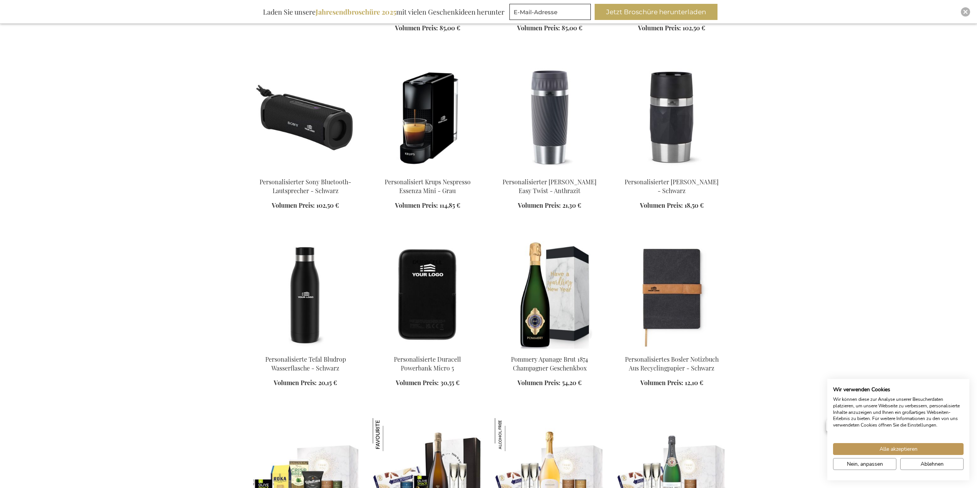
scroll to position [2224, 0]
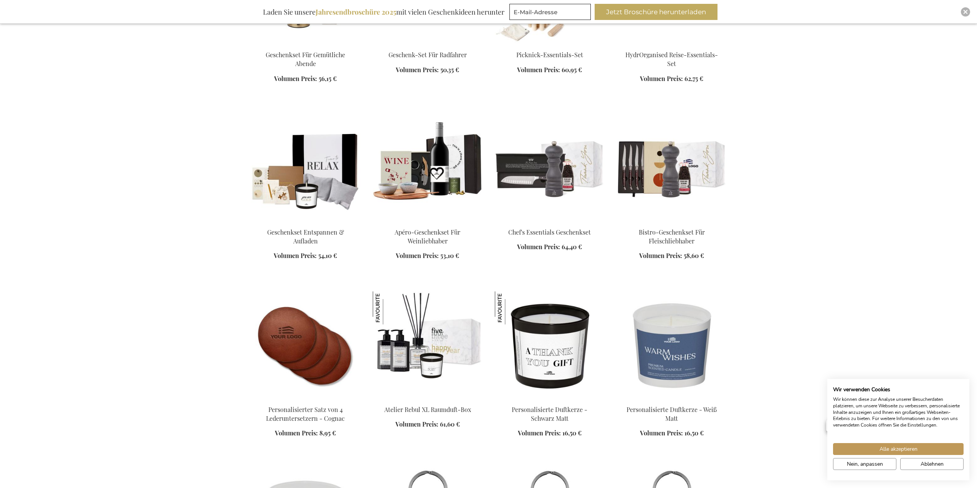
scroll to position [2954, 0]
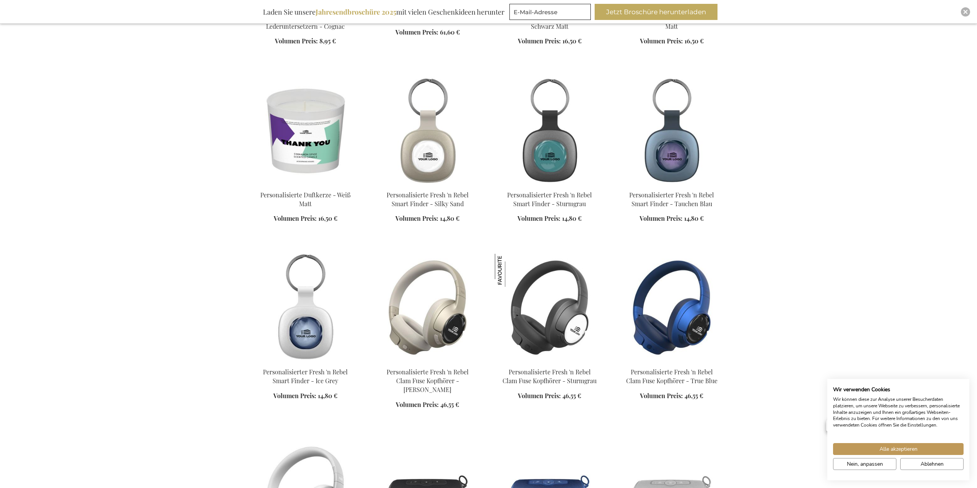
scroll to position [3453, 0]
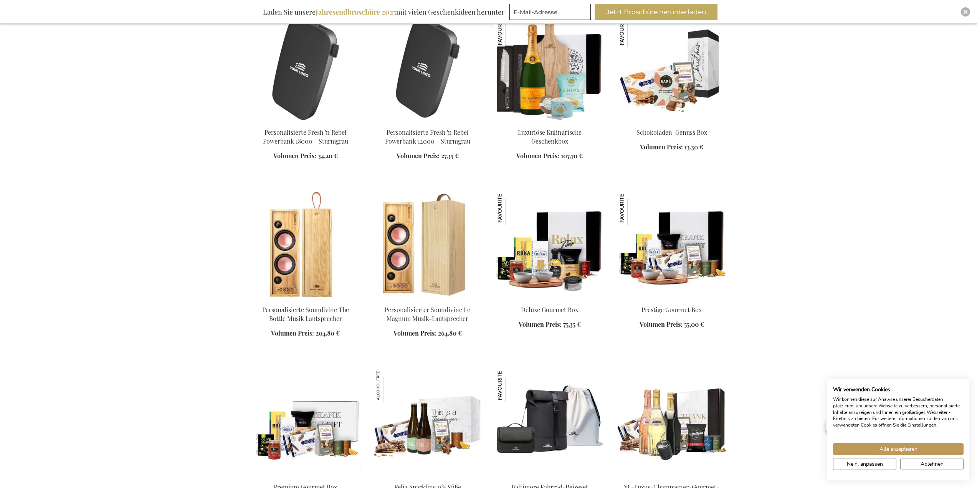
scroll to position [4144, 0]
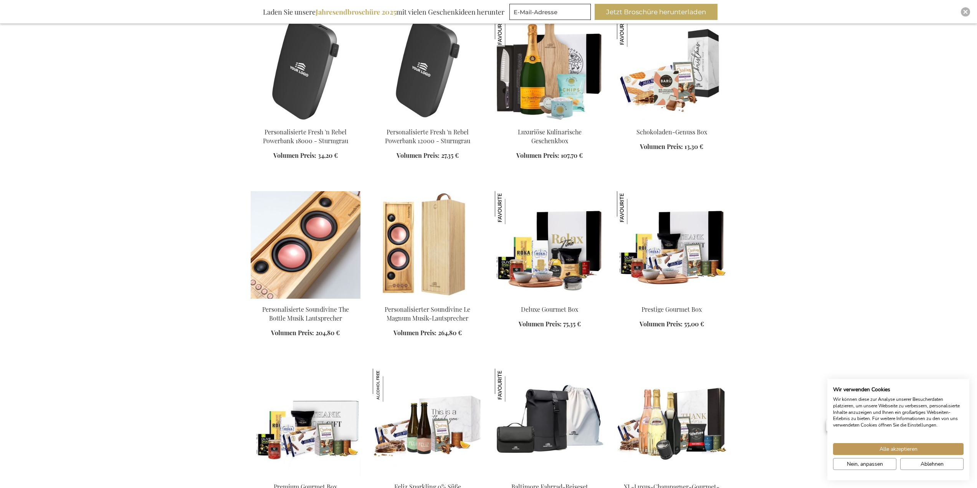
click at [285, 237] on img at bounding box center [306, 245] width 110 height 108
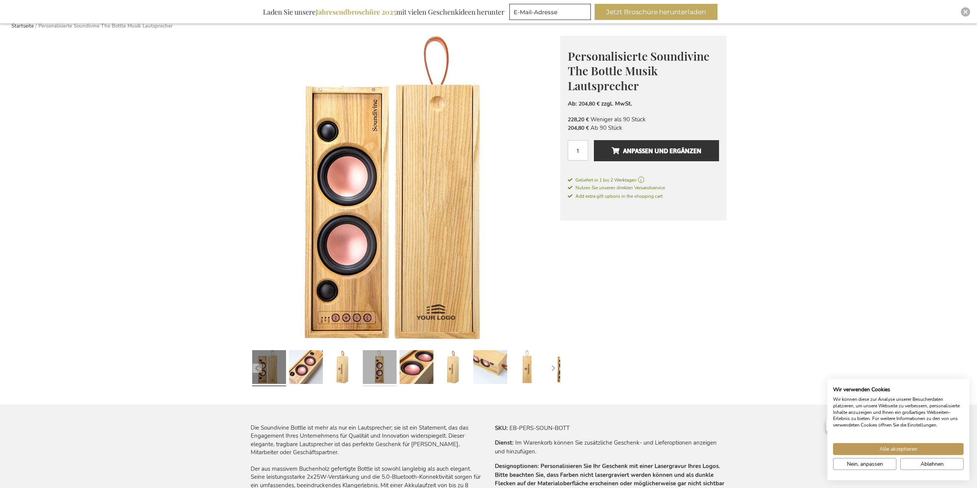
scroll to position [115, 0]
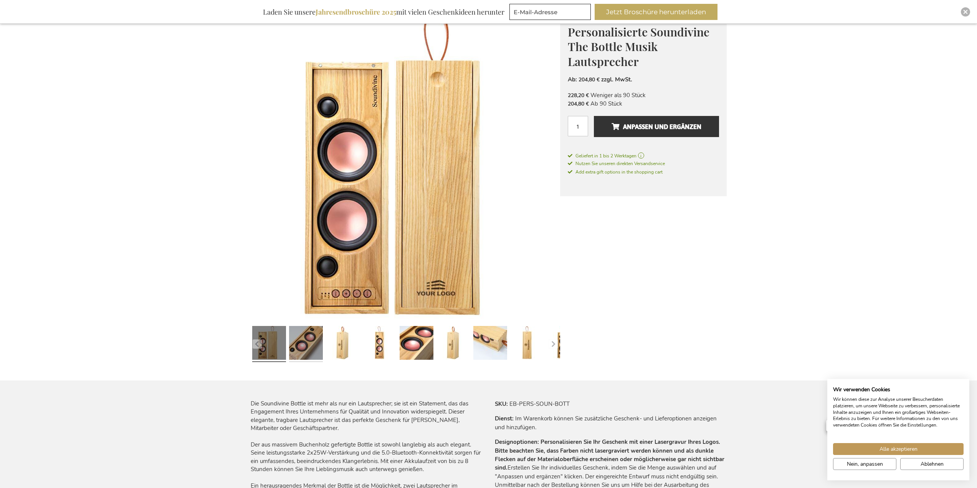
click at [301, 340] on link at bounding box center [306, 344] width 34 height 42
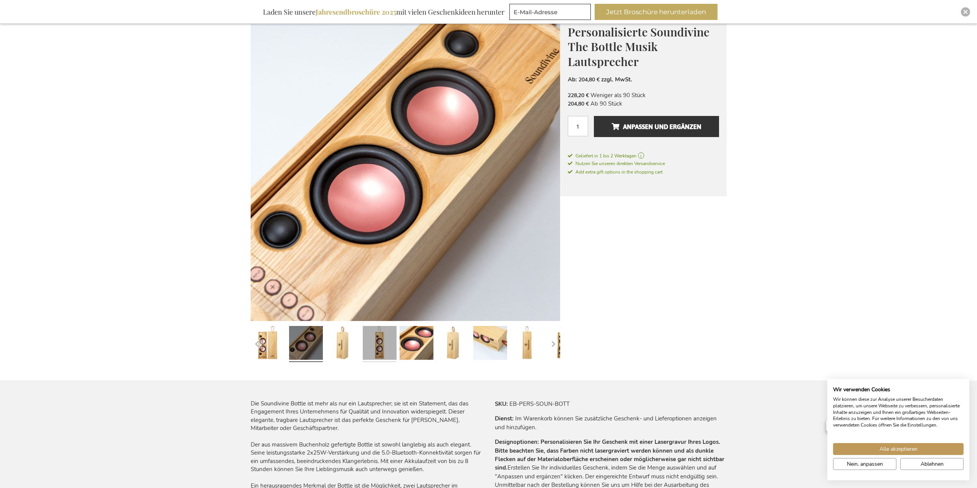
click at [374, 341] on link at bounding box center [380, 344] width 34 height 42
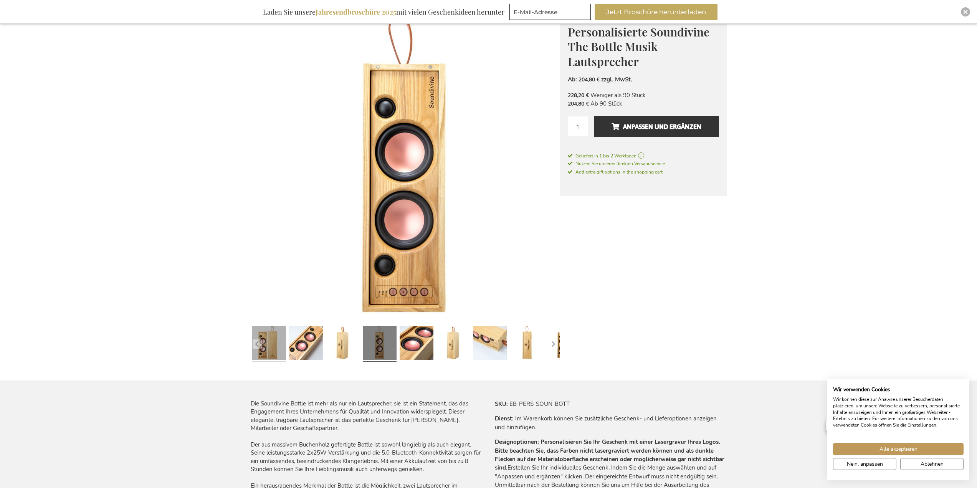
click at [284, 346] on link at bounding box center [269, 344] width 34 height 42
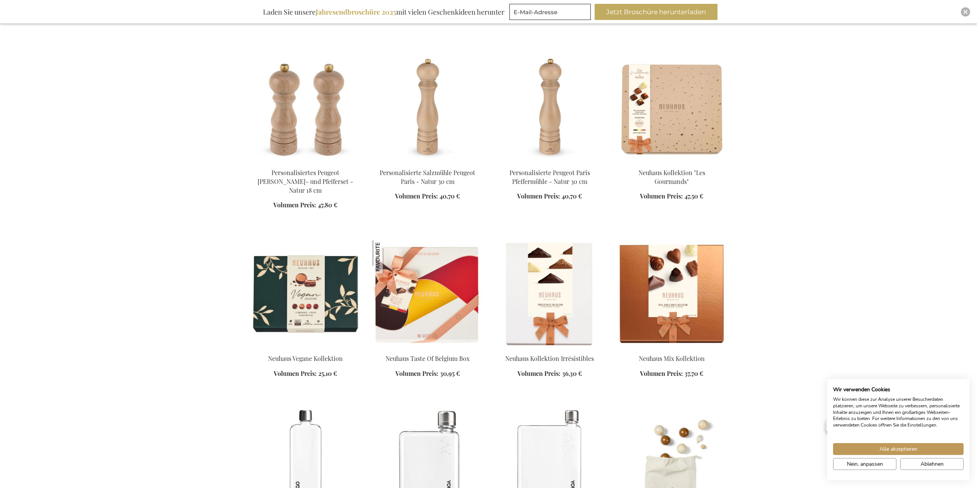
scroll to position [1240, 0]
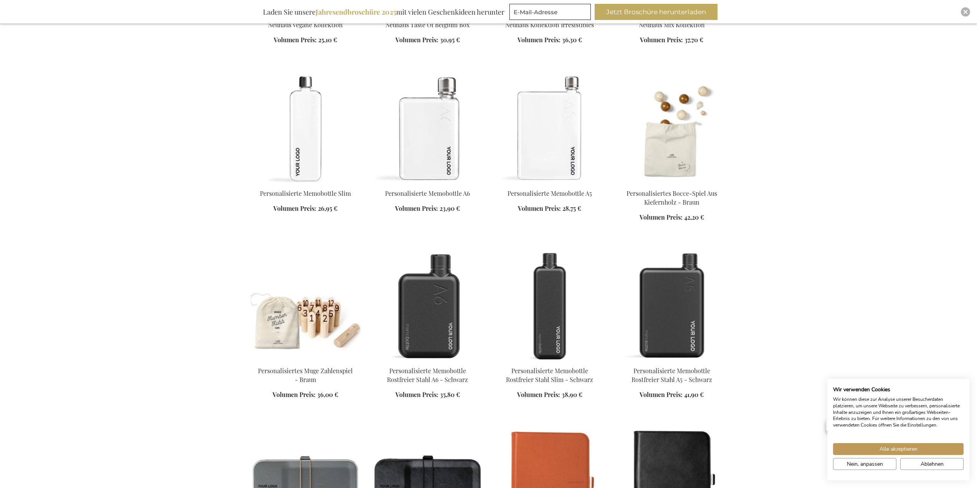
scroll to position [1548, 0]
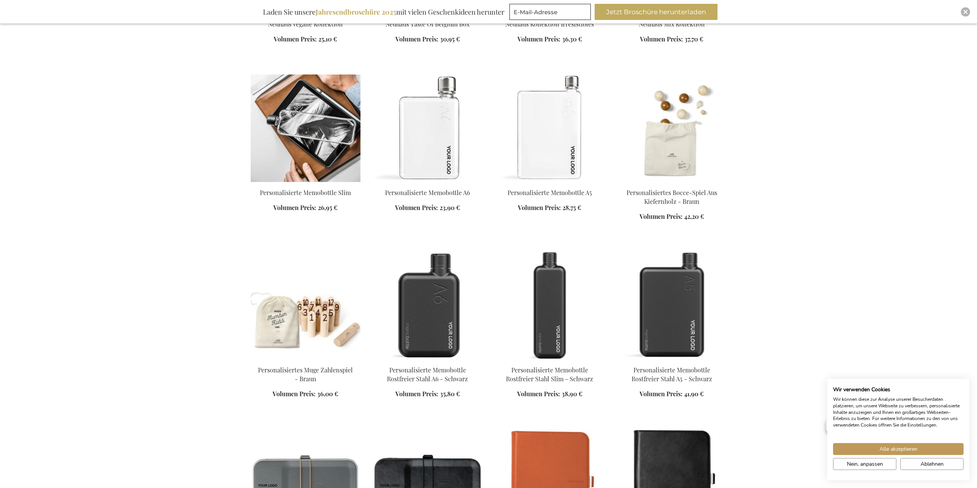
click at [306, 126] on img at bounding box center [306, 128] width 110 height 108
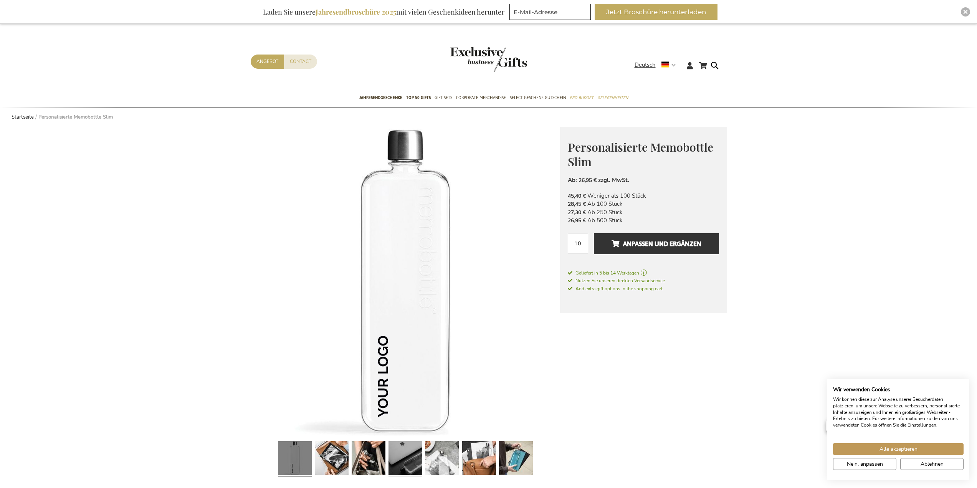
click at [419, 460] on link at bounding box center [406, 459] width 34 height 42
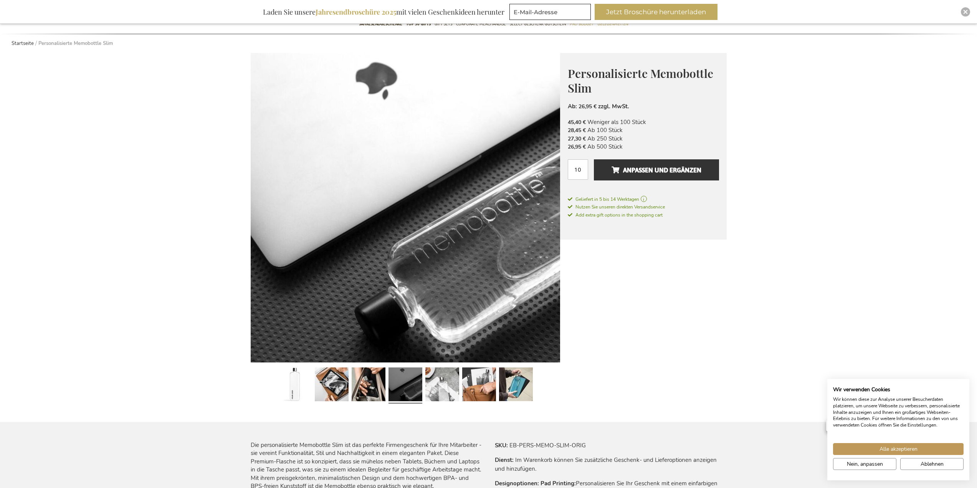
scroll to position [77, 0]
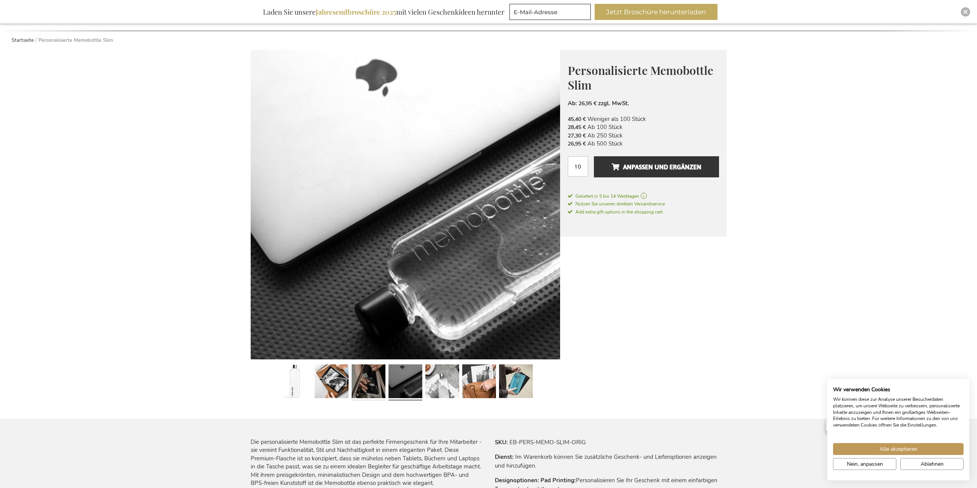
click at [365, 382] on link at bounding box center [369, 382] width 34 height 42
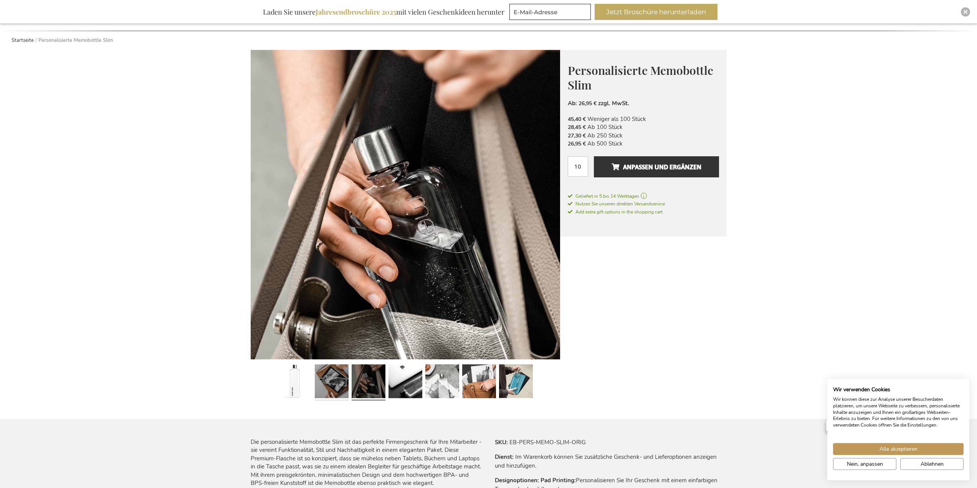
click at [324, 382] on link at bounding box center [332, 382] width 34 height 42
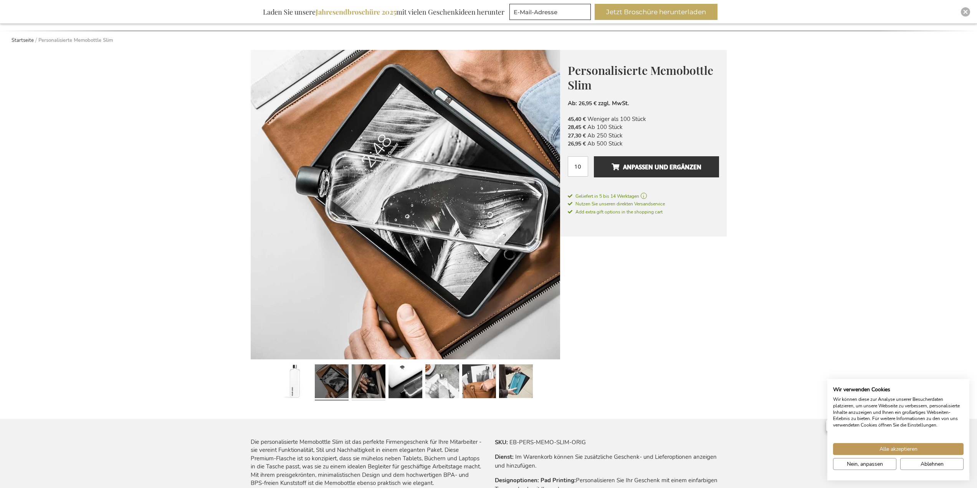
click at [382, 379] on link at bounding box center [369, 382] width 34 height 42
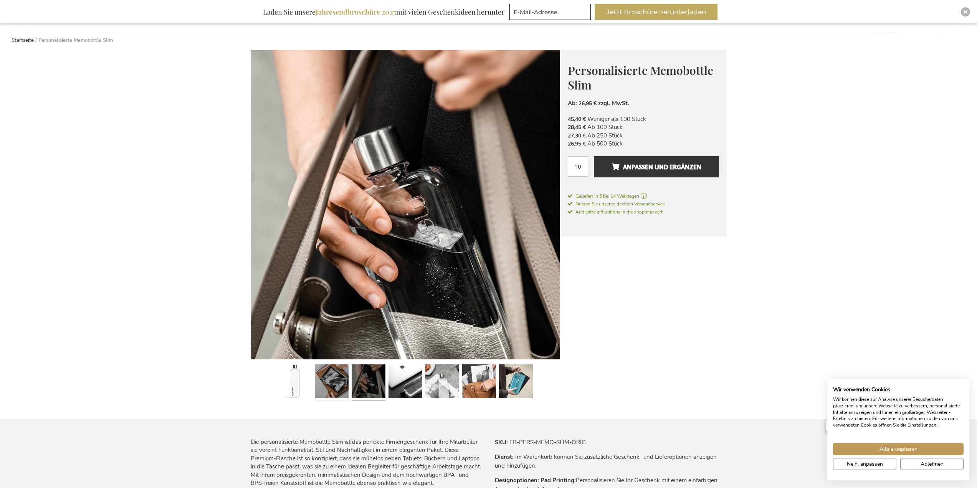
click at [338, 380] on link at bounding box center [332, 382] width 34 height 42
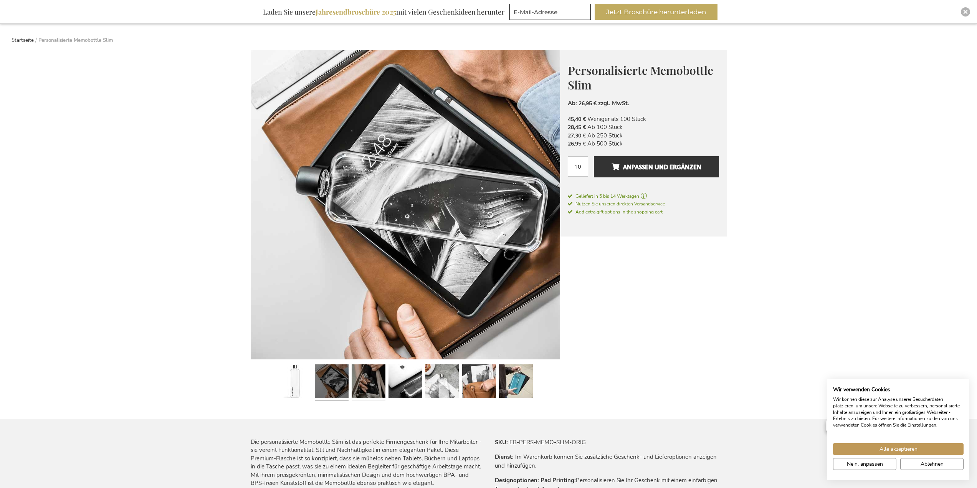
click at [354, 382] on link at bounding box center [369, 382] width 34 height 42
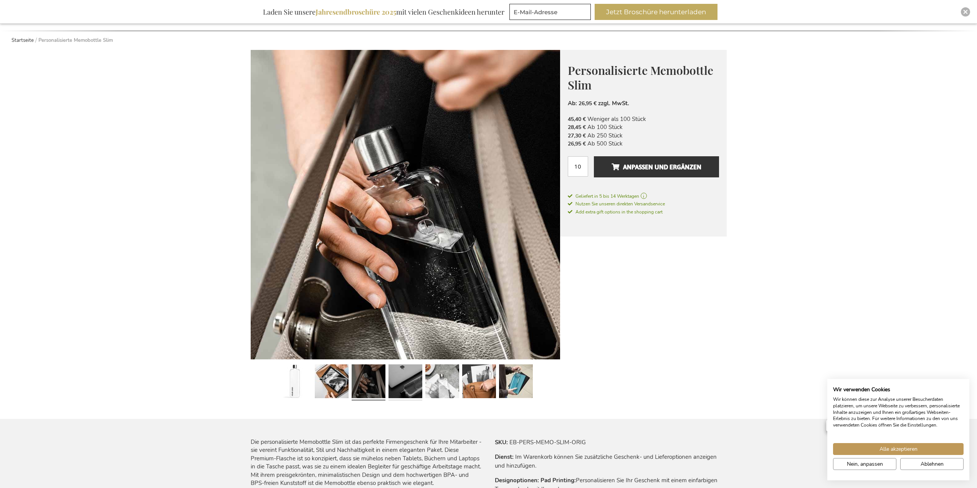
click at [409, 379] on link at bounding box center [406, 382] width 34 height 42
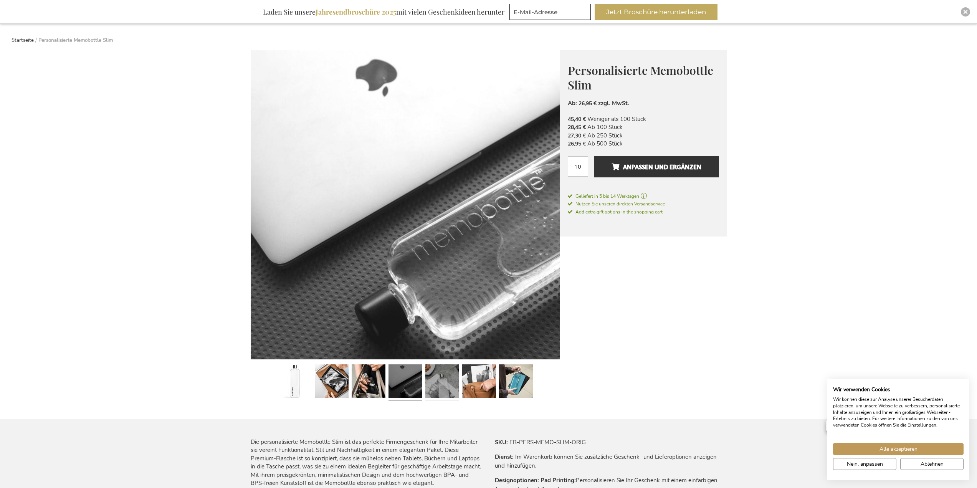
click at [445, 380] on link at bounding box center [442, 382] width 34 height 42
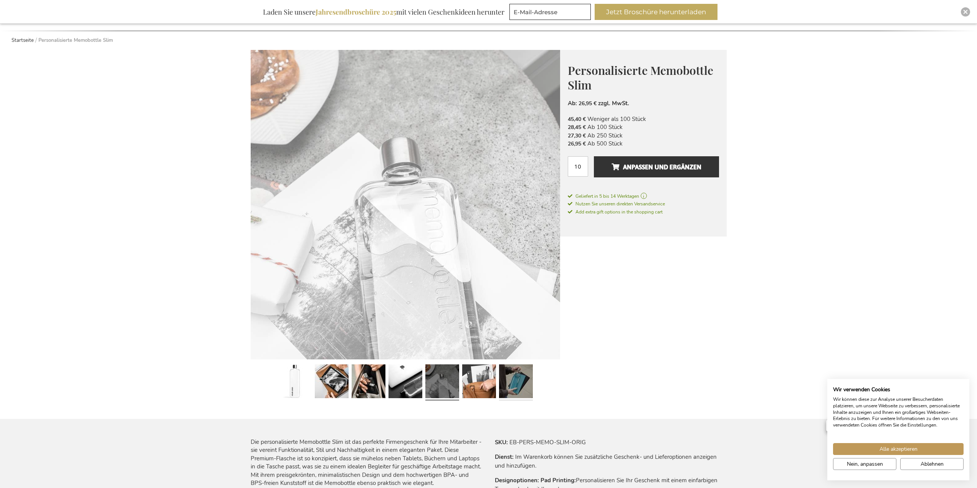
click at [503, 381] on link at bounding box center [516, 382] width 34 height 42
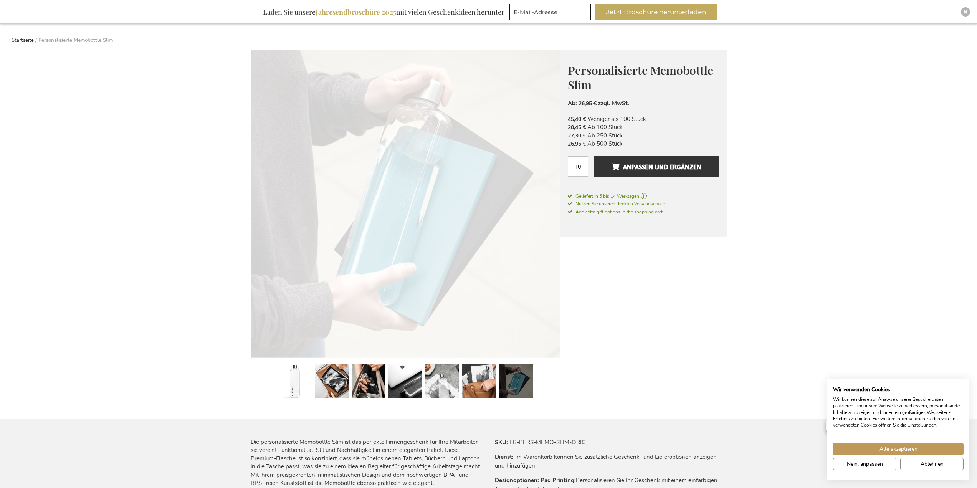
click at [522, 382] on link at bounding box center [516, 382] width 34 height 42
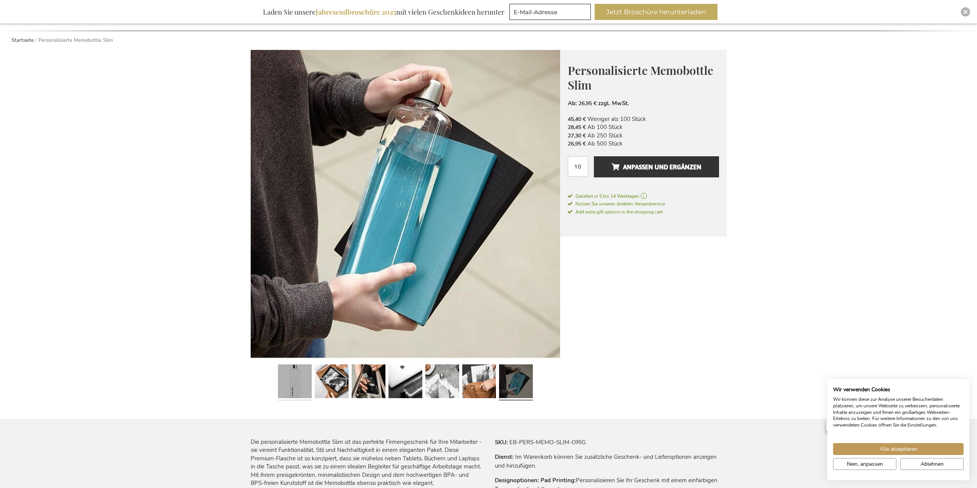
click at [292, 386] on link at bounding box center [295, 382] width 34 height 42
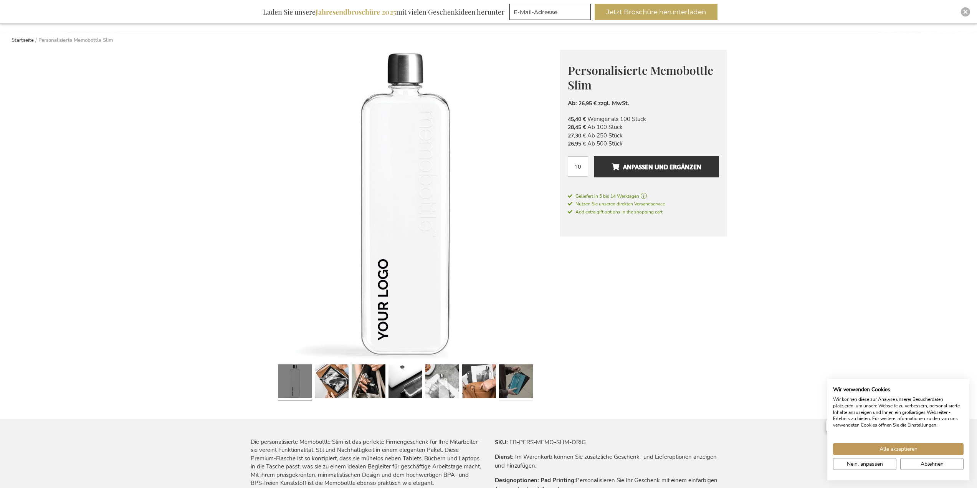
click at [505, 385] on link at bounding box center [516, 382] width 34 height 42
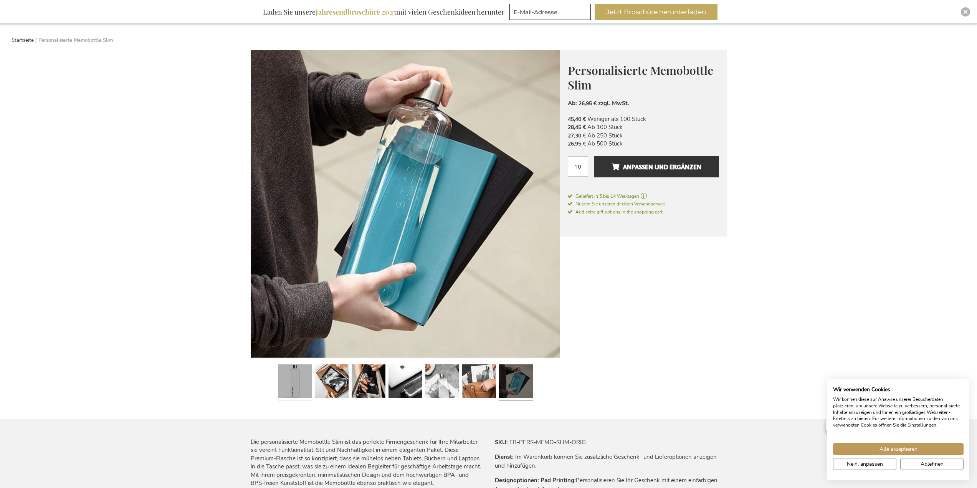
click at [296, 392] on link at bounding box center [295, 382] width 34 height 42
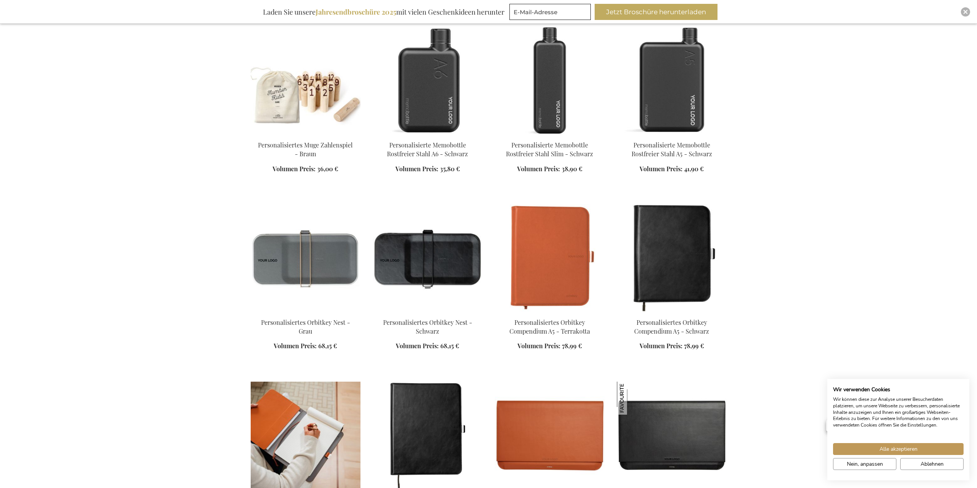
scroll to position [809, 0]
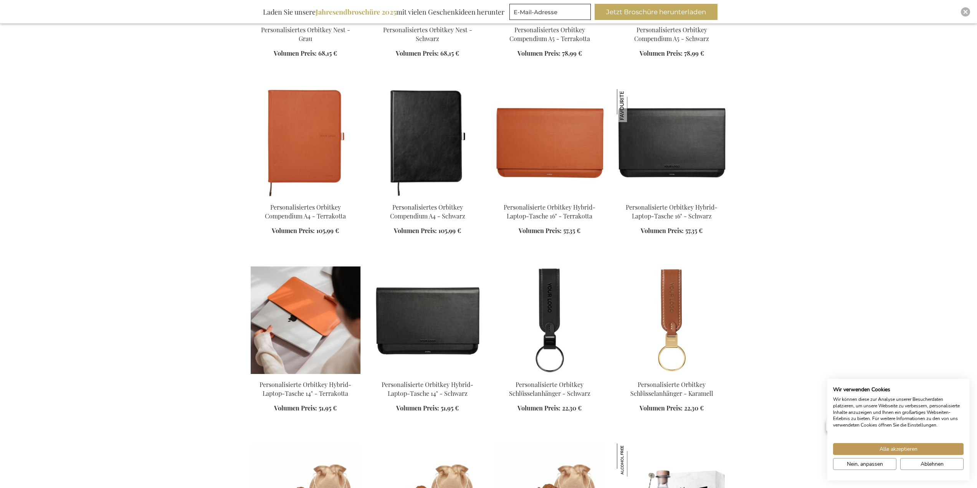
scroll to position [1232, 0]
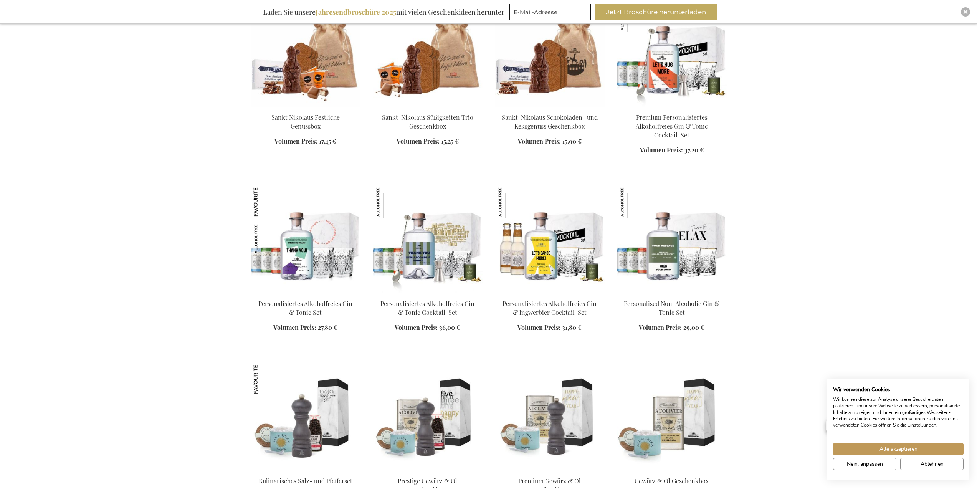
scroll to position [1462, 0]
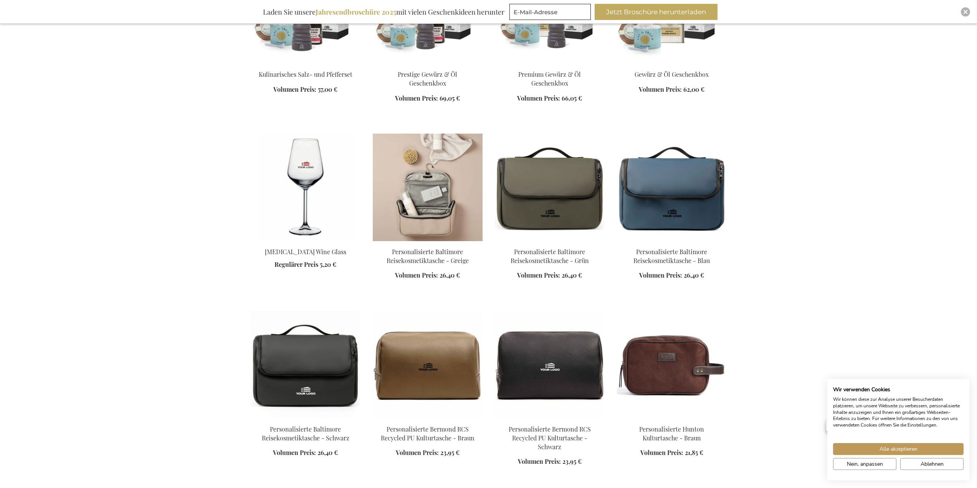
scroll to position [1884, 0]
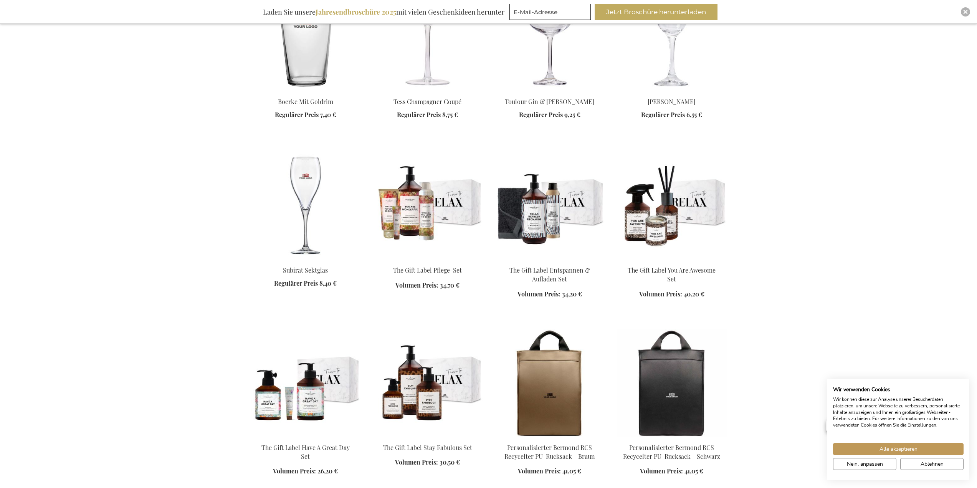
scroll to position [2998, 0]
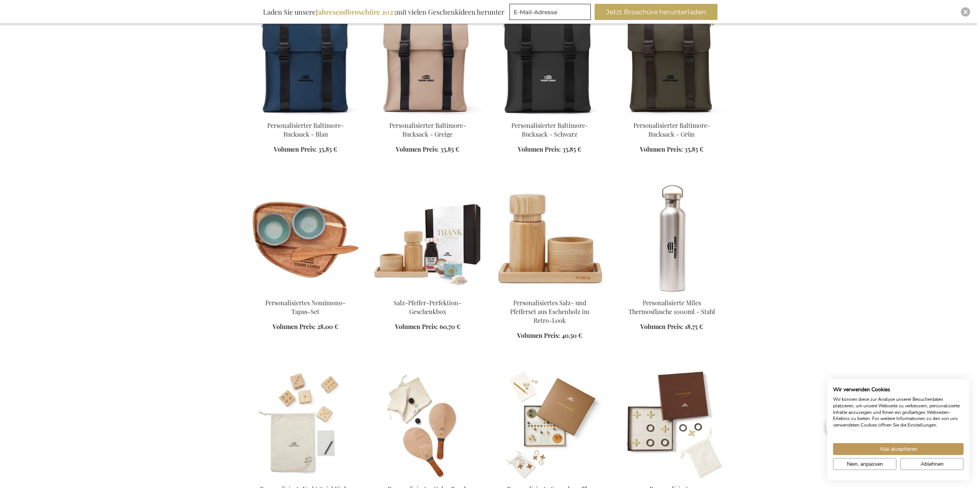
scroll to position [3881, 0]
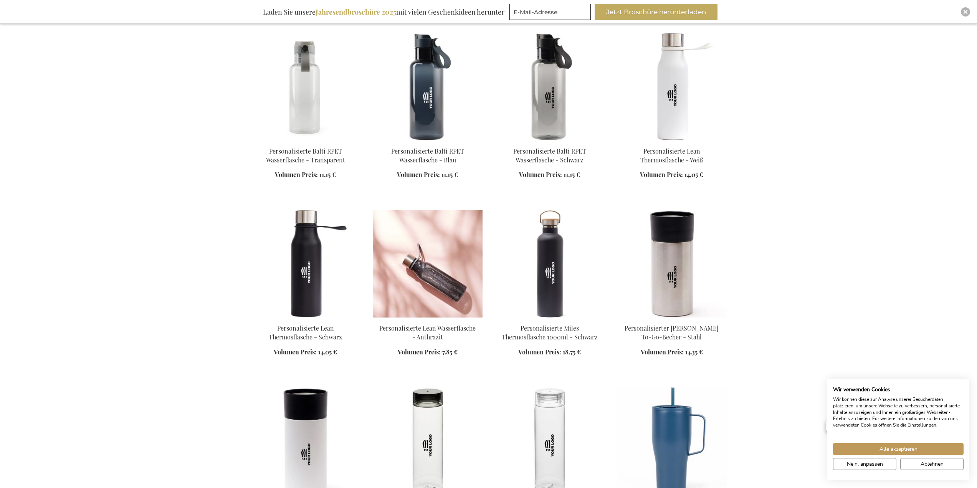
scroll to position [4496, 0]
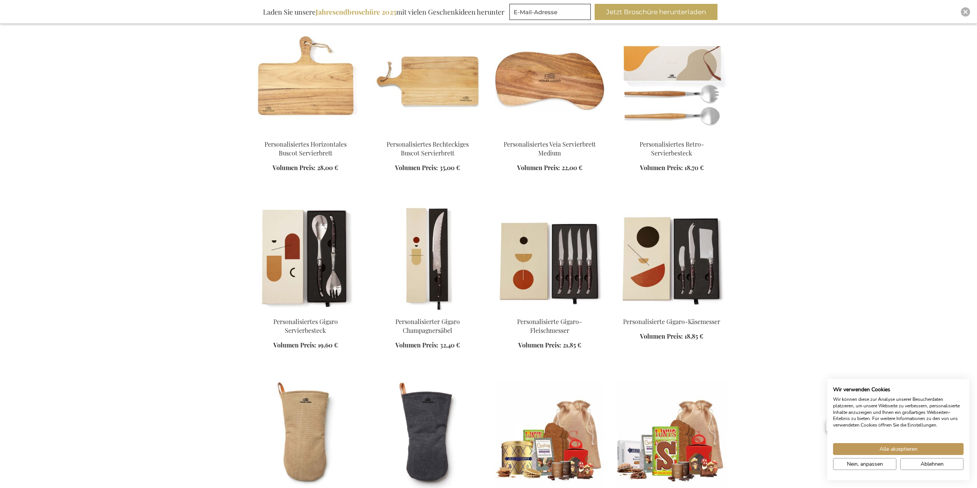
scroll to position [6300, 0]
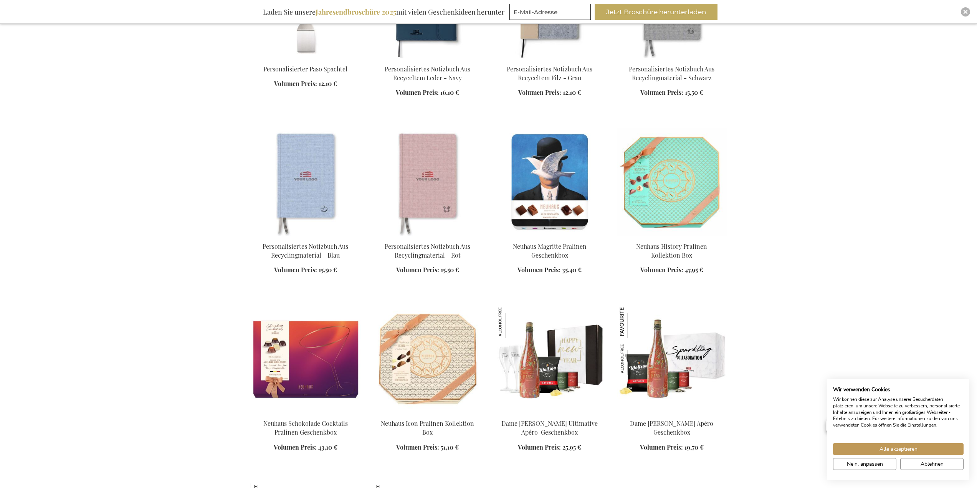
scroll to position [7721, 0]
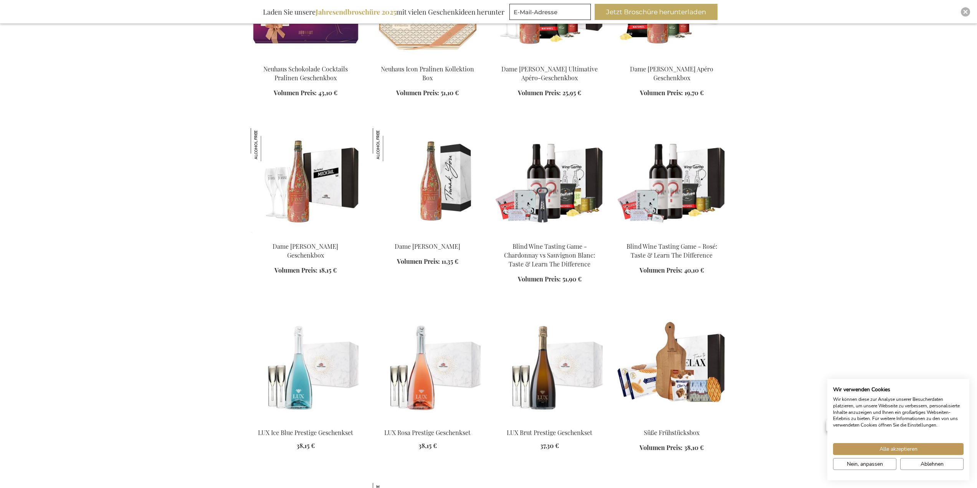
scroll to position [8144, 0]
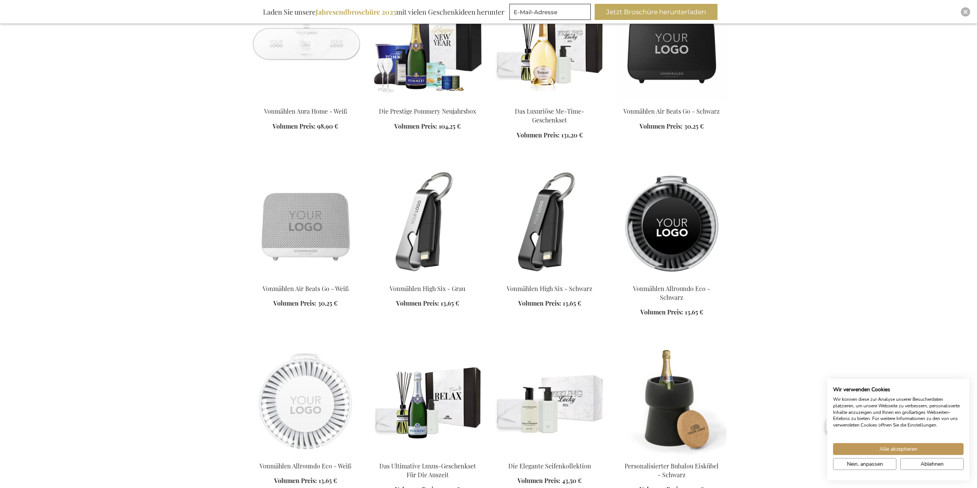
scroll to position [11292, 0]
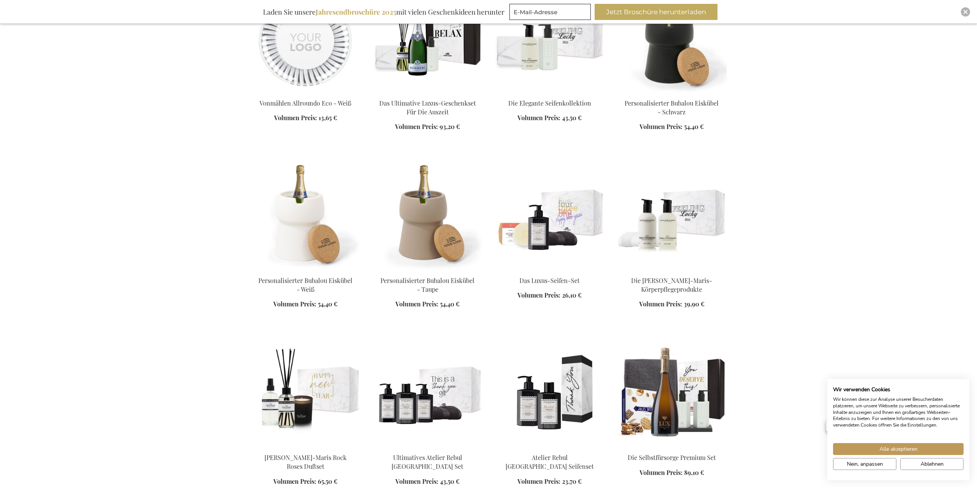
scroll to position [11907, 0]
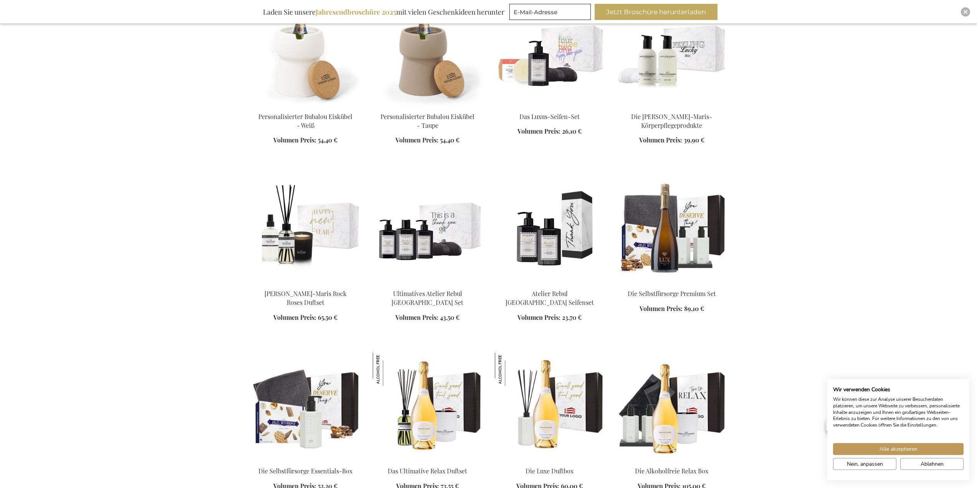
scroll to position [12060, 0]
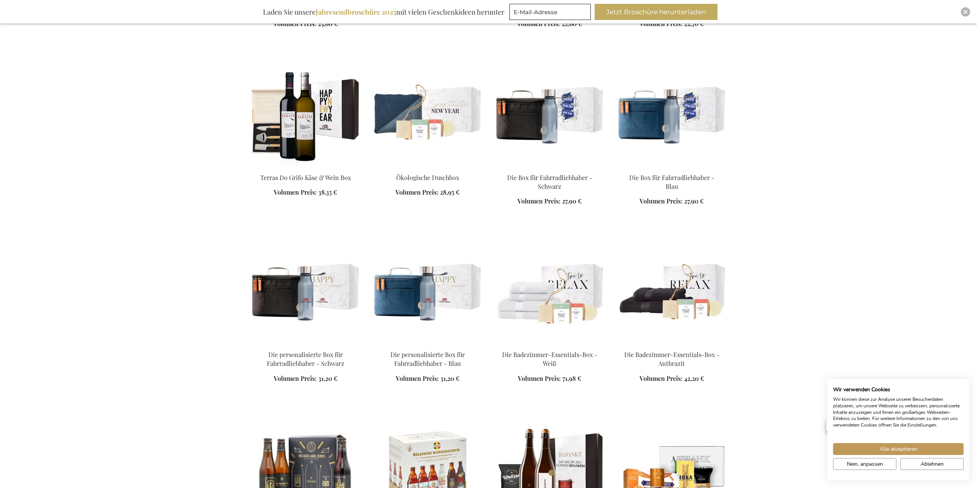
scroll to position [13136, 0]
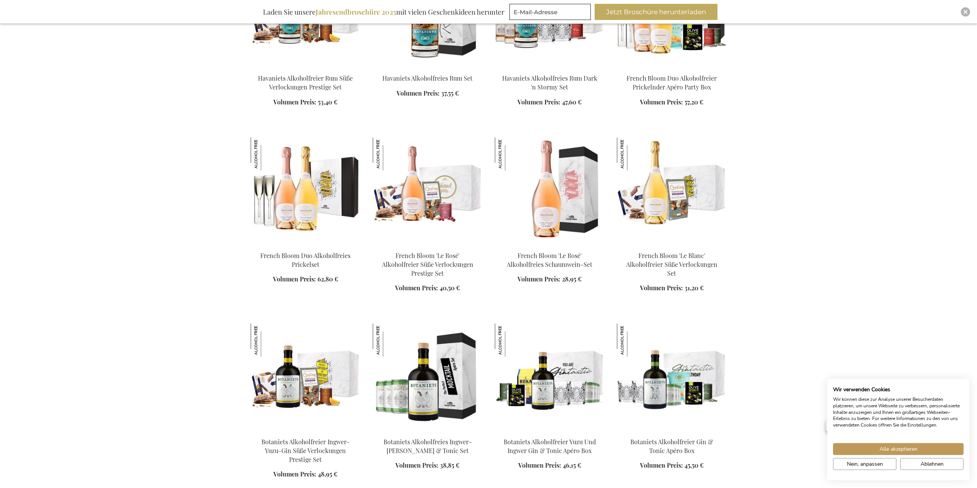
scroll to position [13635, 0]
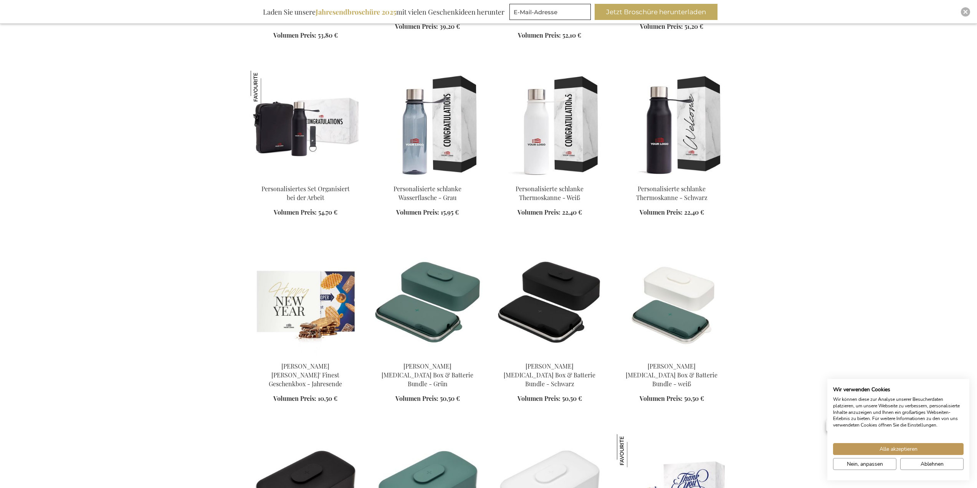
scroll to position [14866, 0]
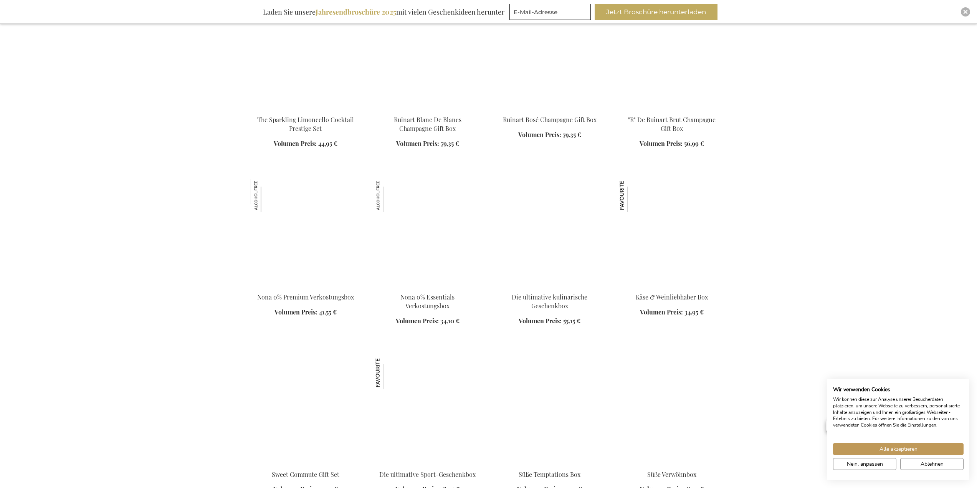
scroll to position [16669, 0]
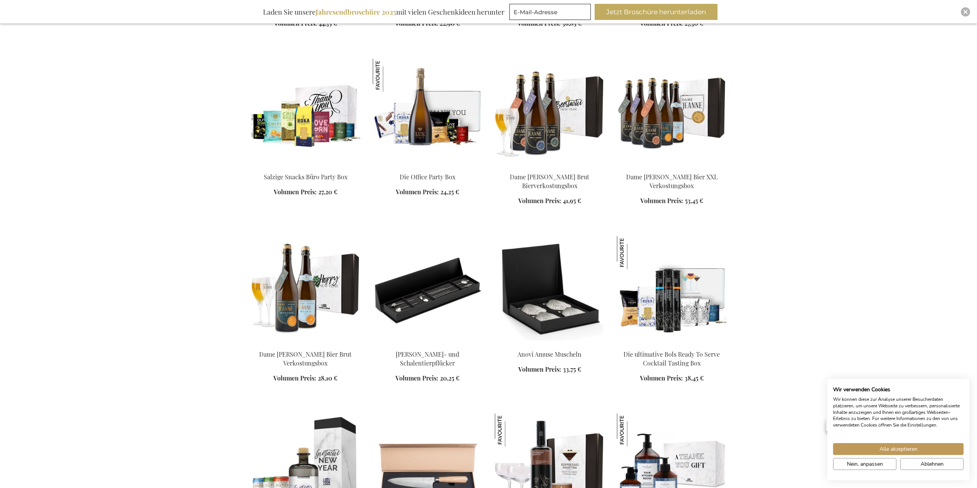
scroll to position [18473, 0]
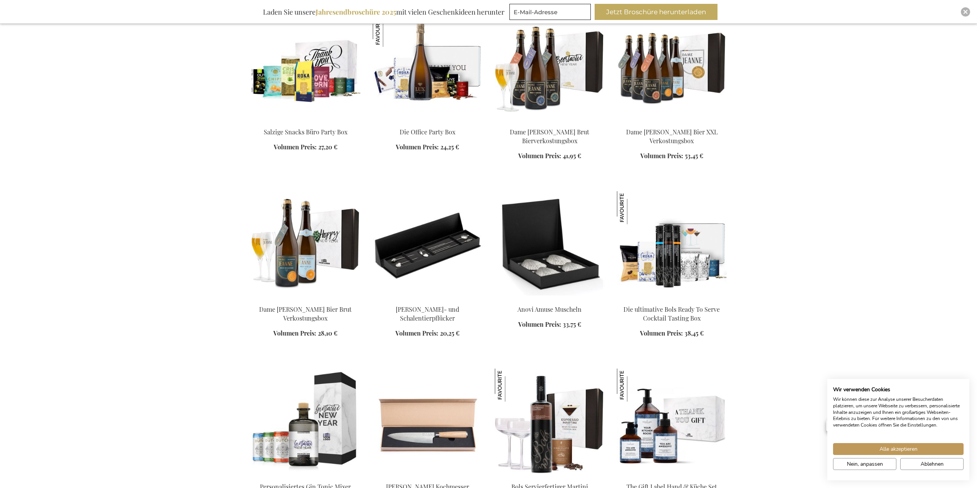
scroll to position [18781, 0]
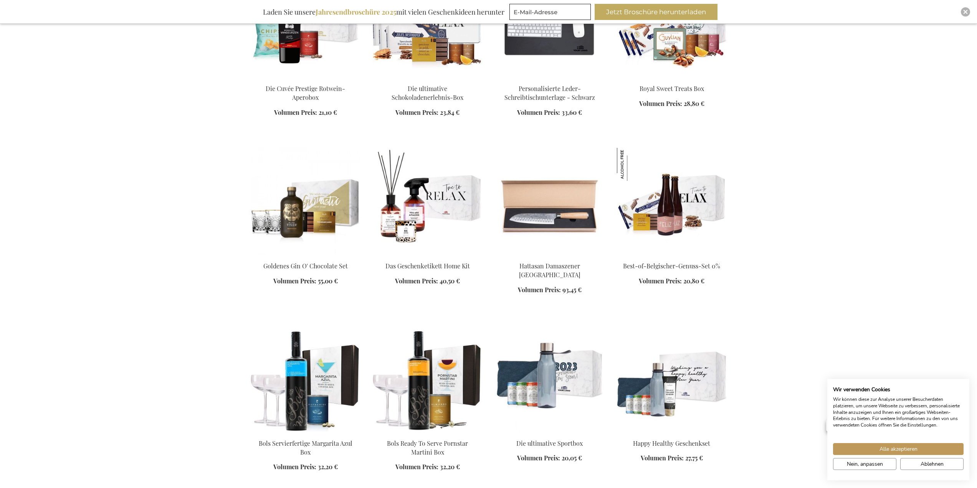
scroll to position [19894, 0]
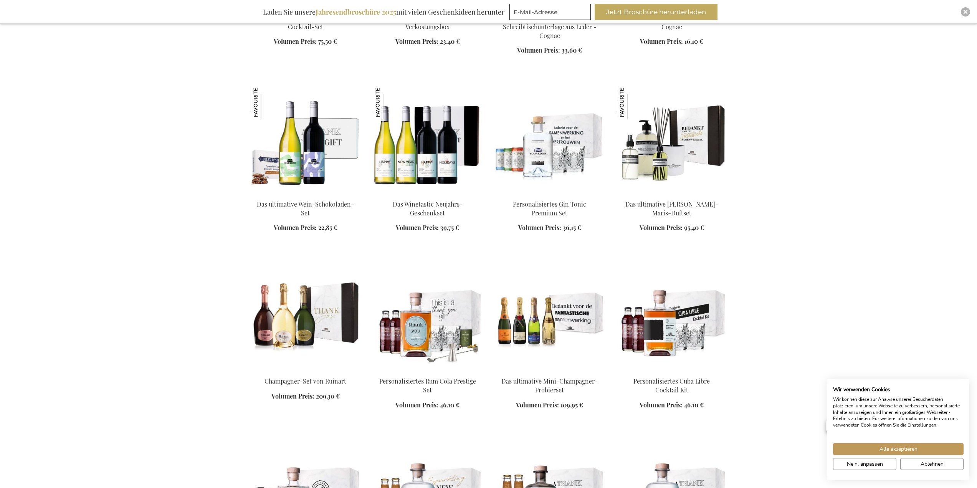
scroll to position [20585, 0]
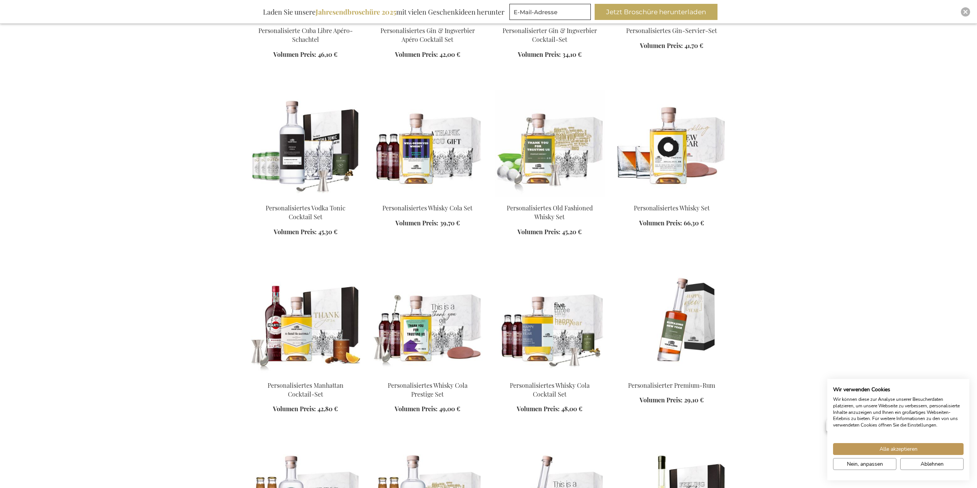
scroll to position [21068, 0]
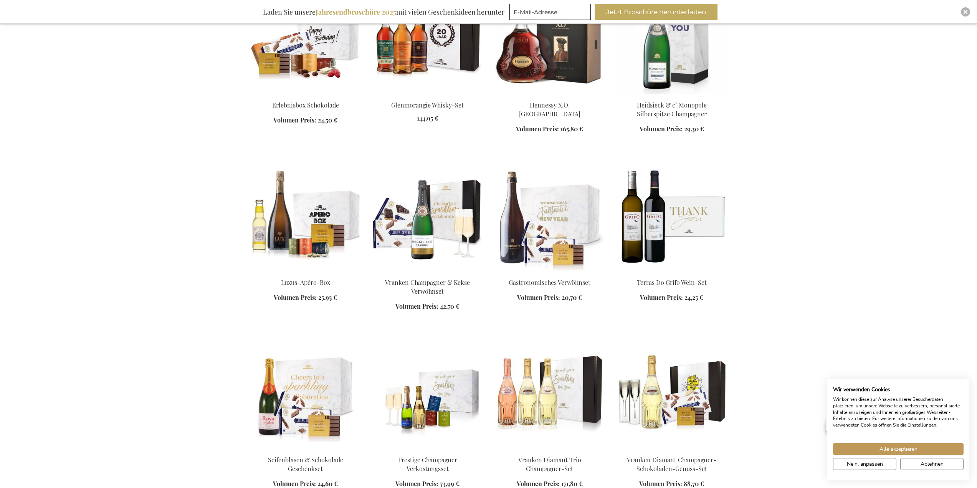
scroll to position [22697, 0]
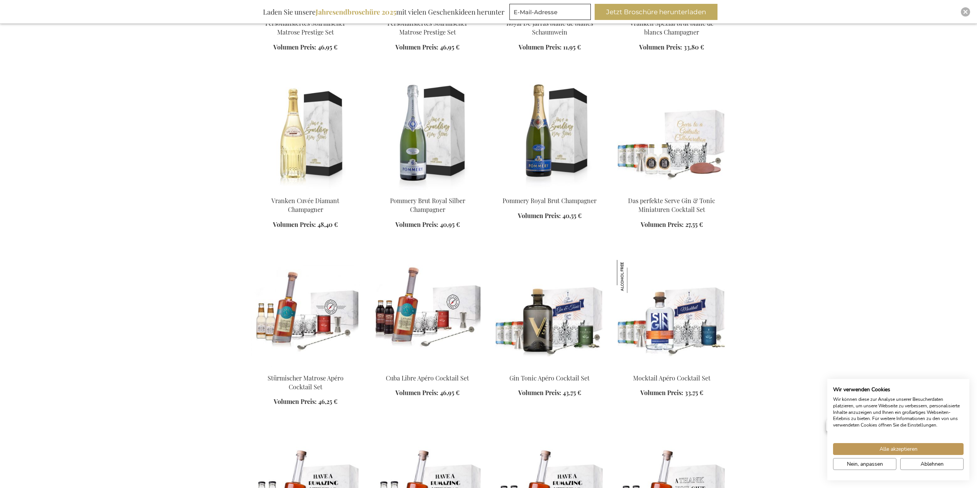
scroll to position [24272, 0]
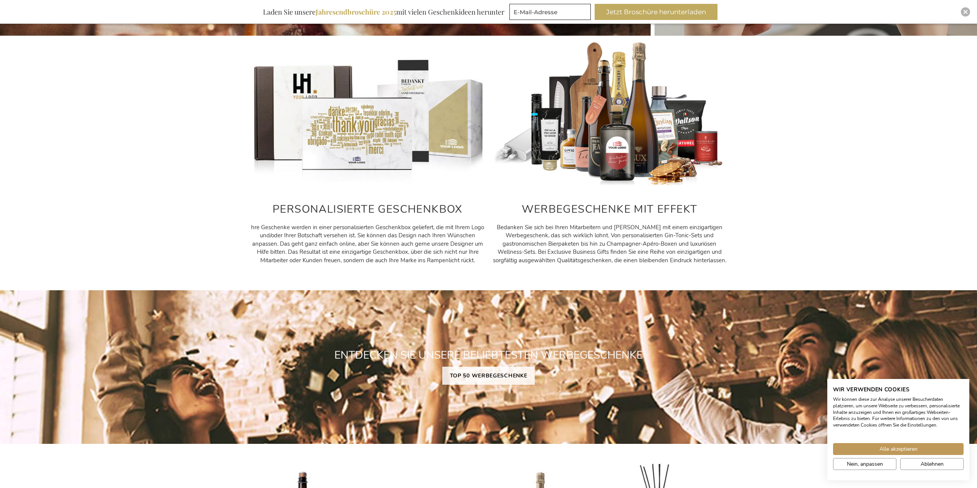
scroll to position [446, 0]
